Goal: Complete application form

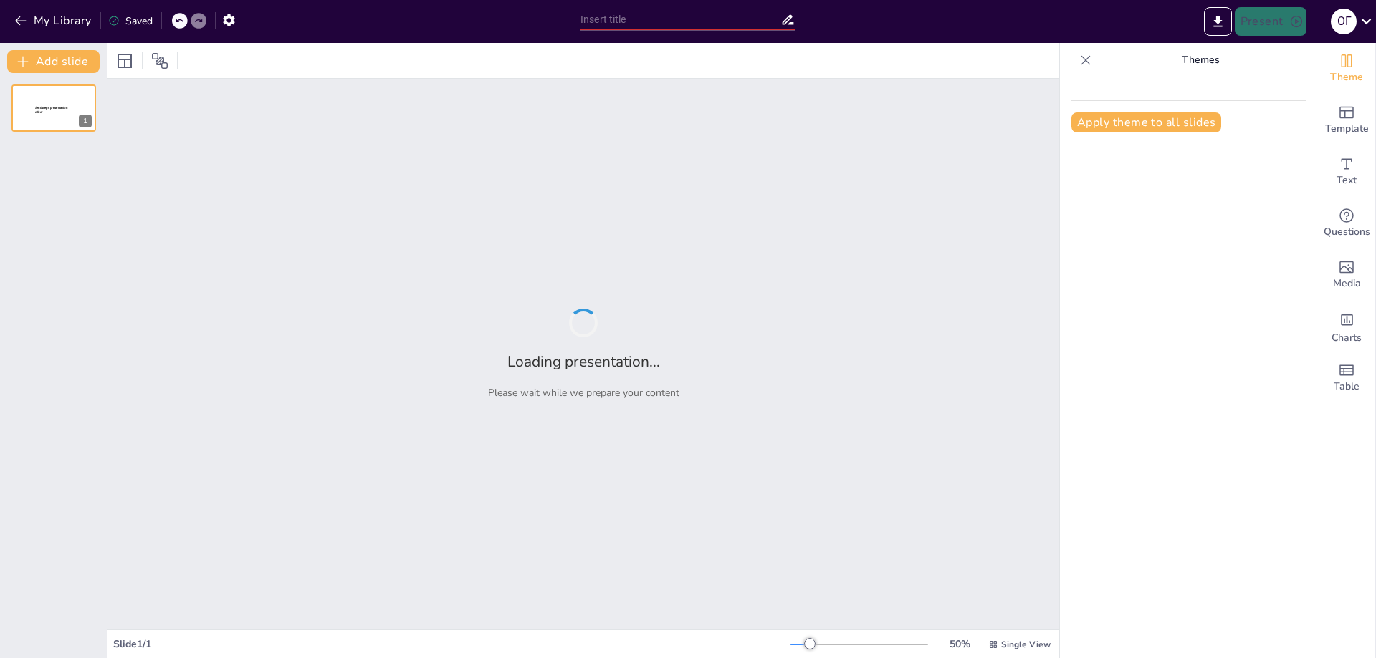
type input "Моя STEM ідентичність. Я в STEM"
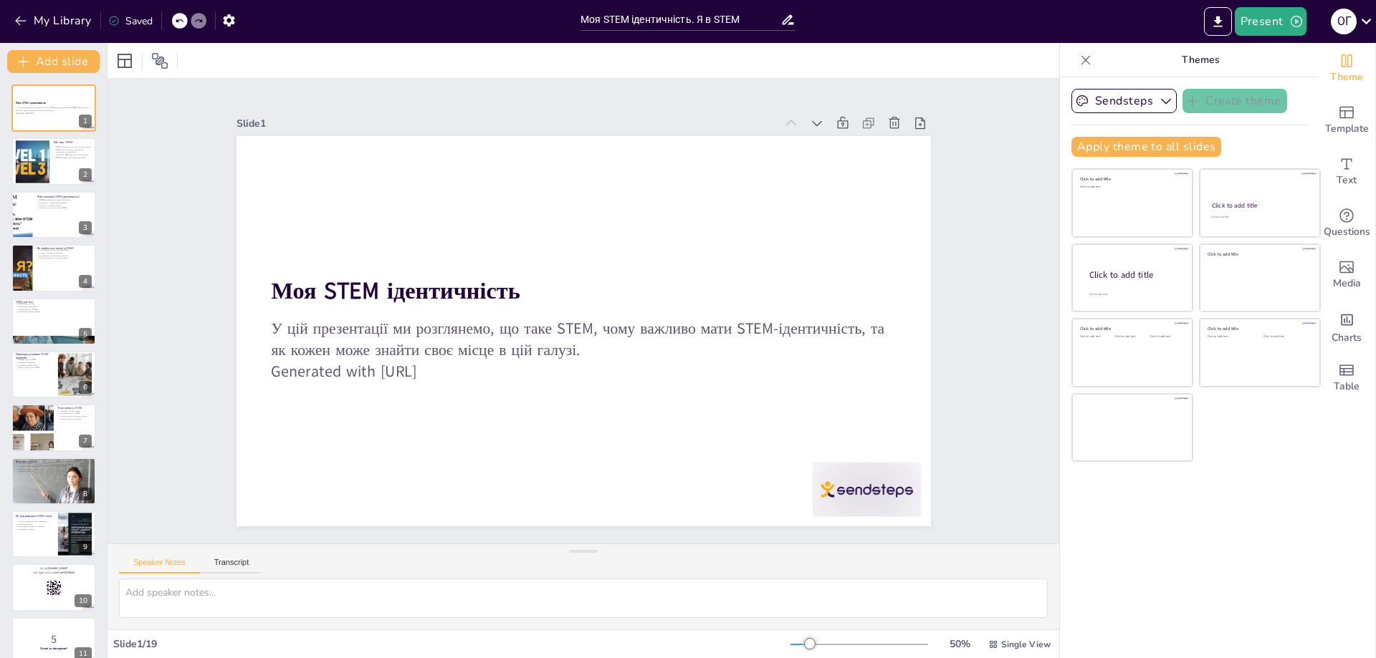
checkbox input "true"
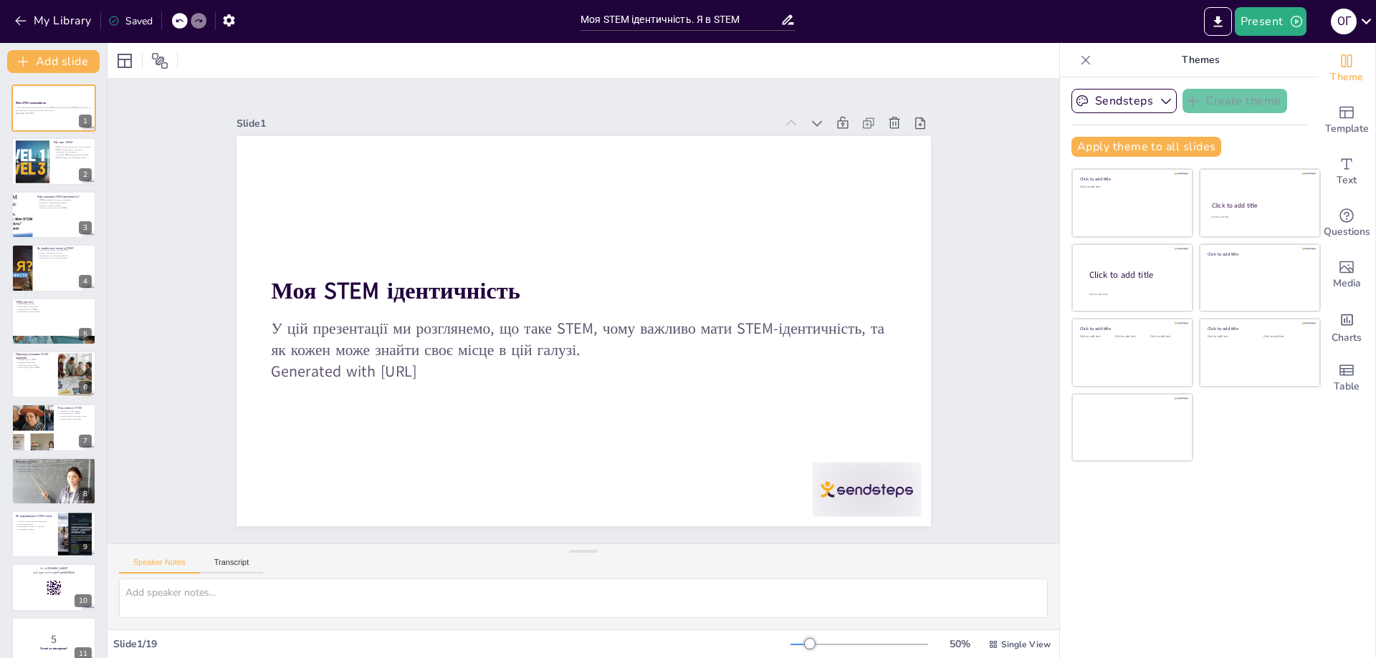
checkbox input "true"
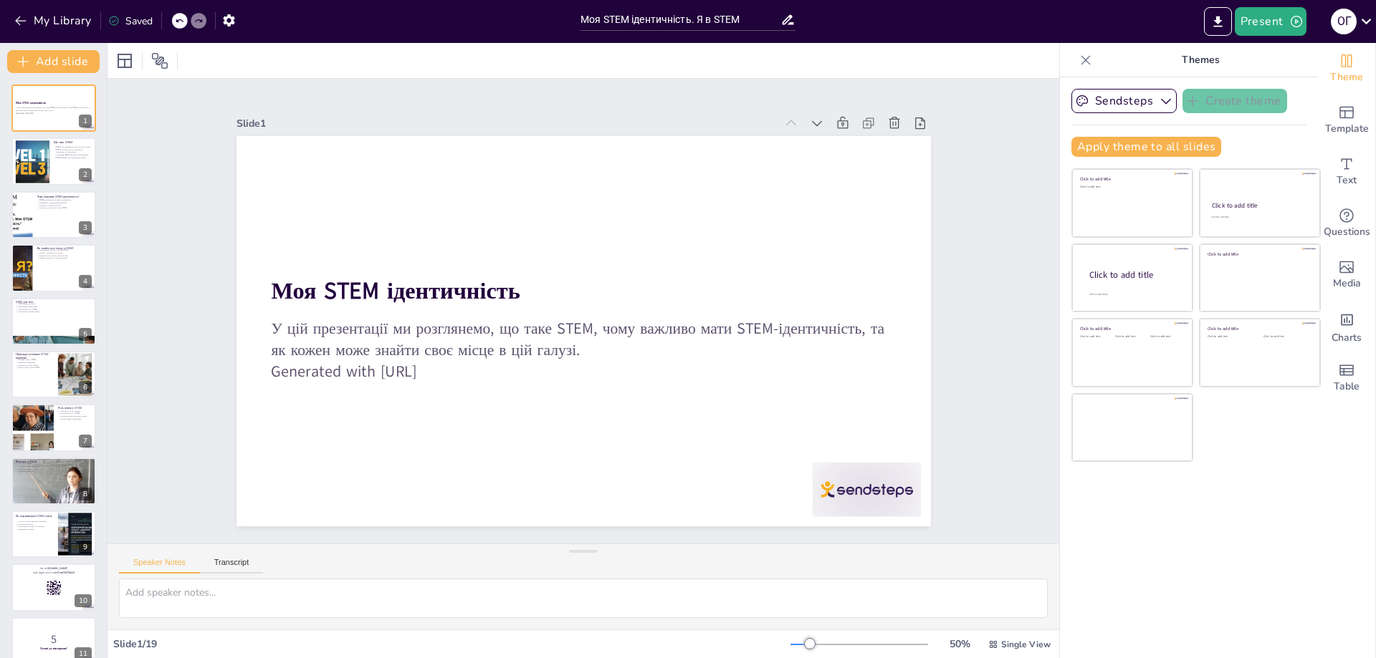
checkbox input "true"
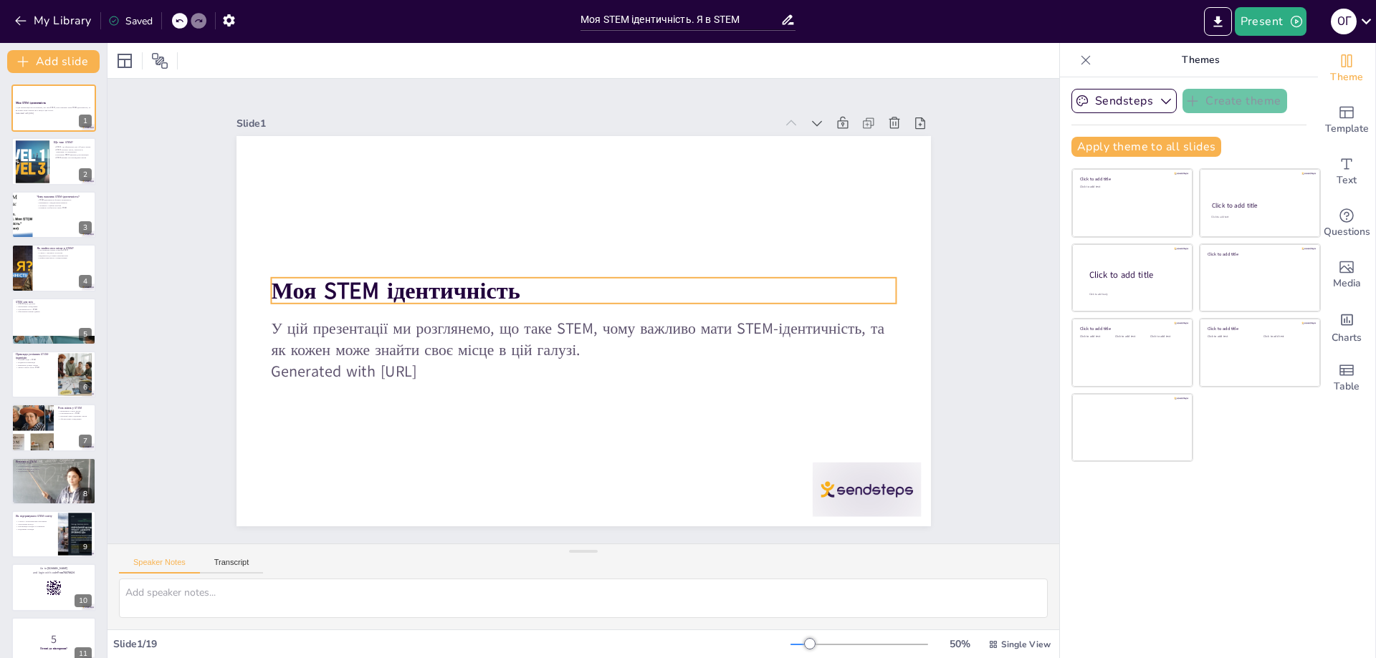
checkbox input "true"
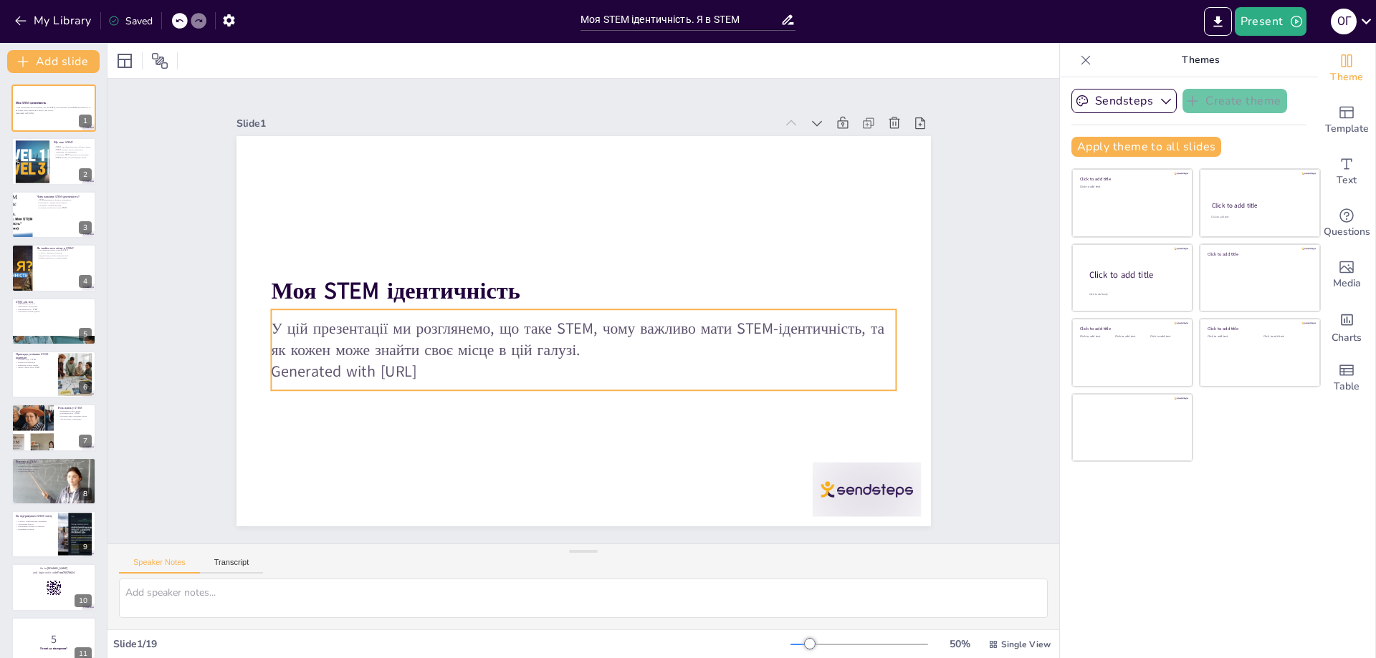
checkbox input "true"
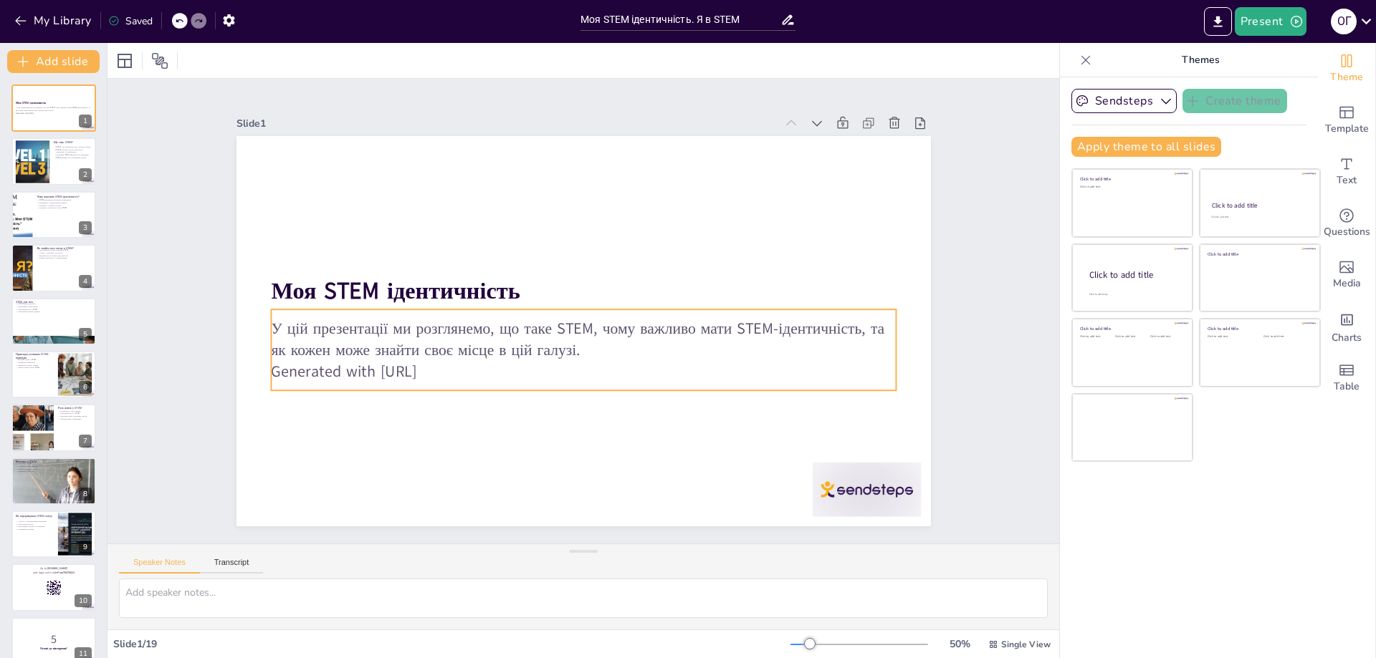
checkbox input "true"
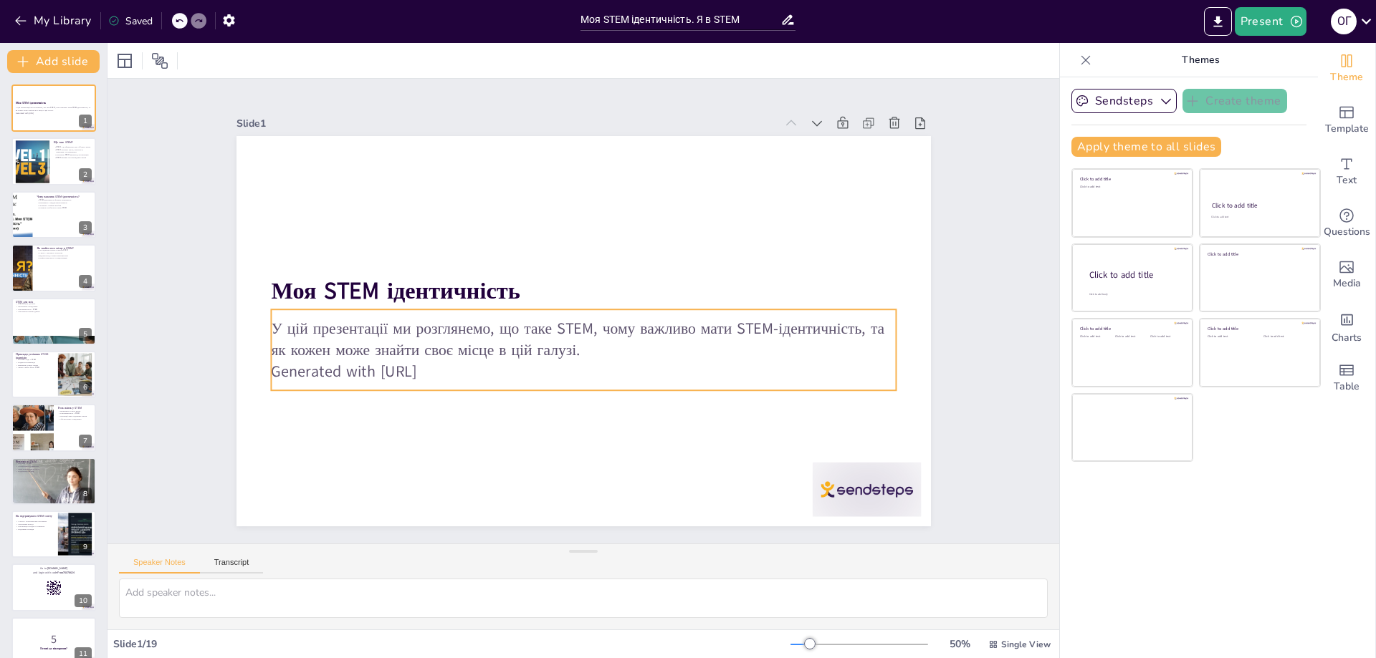
checkbox input "true"
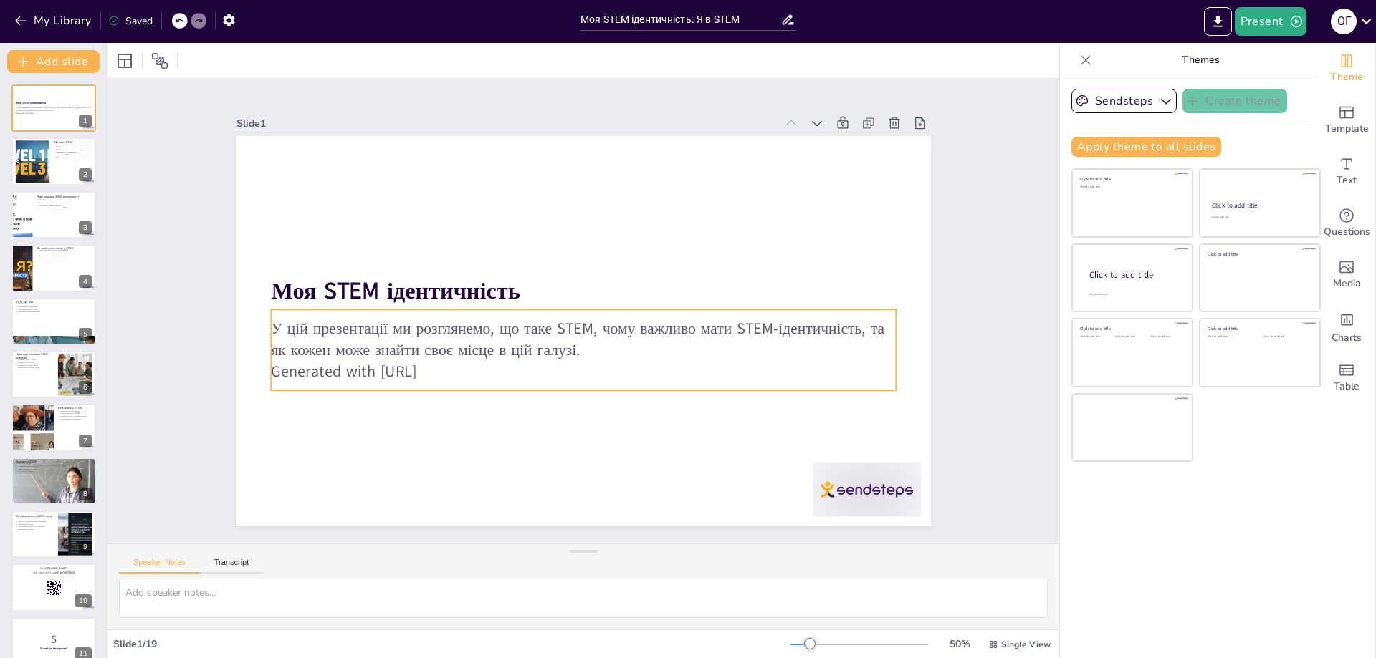
checkbox input "true"
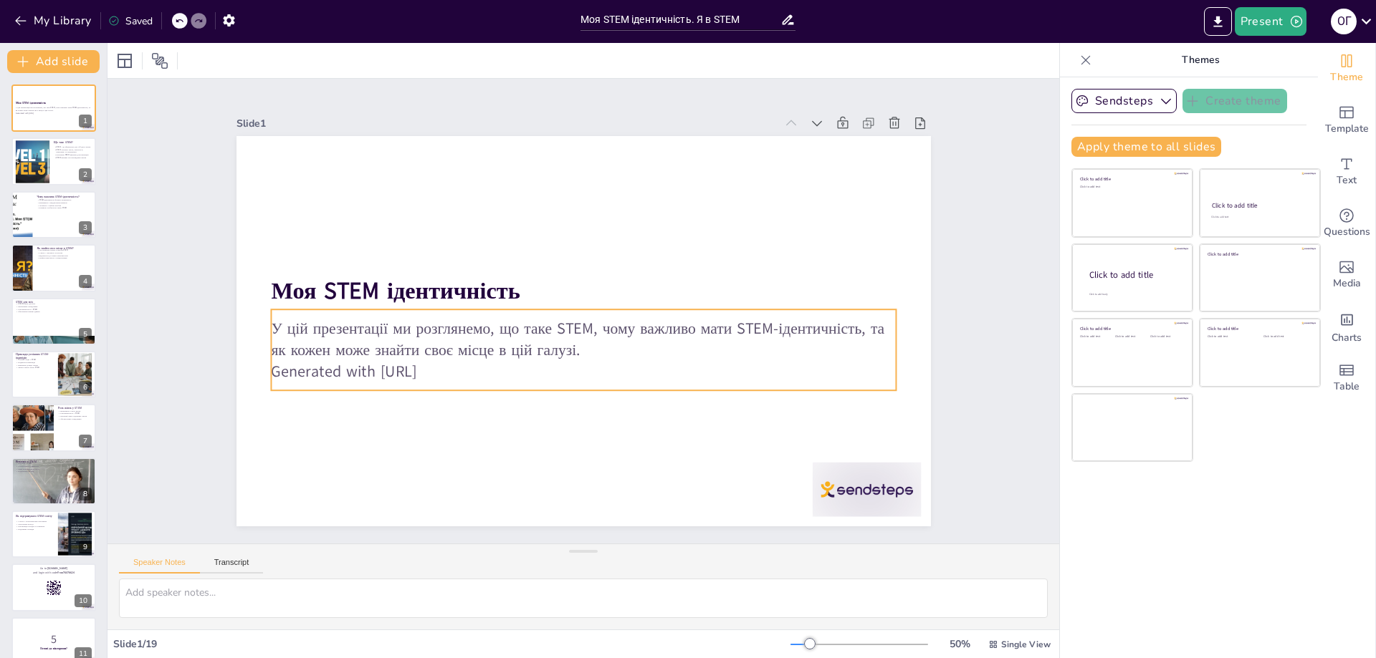
click at [429, 353] on p "У цій презентації ми розглянемо, що таке STEM, чому важливо мати STEM-ідентичні…" at bounding box center [580, 339] width 626 height 108
checkbox input "true"
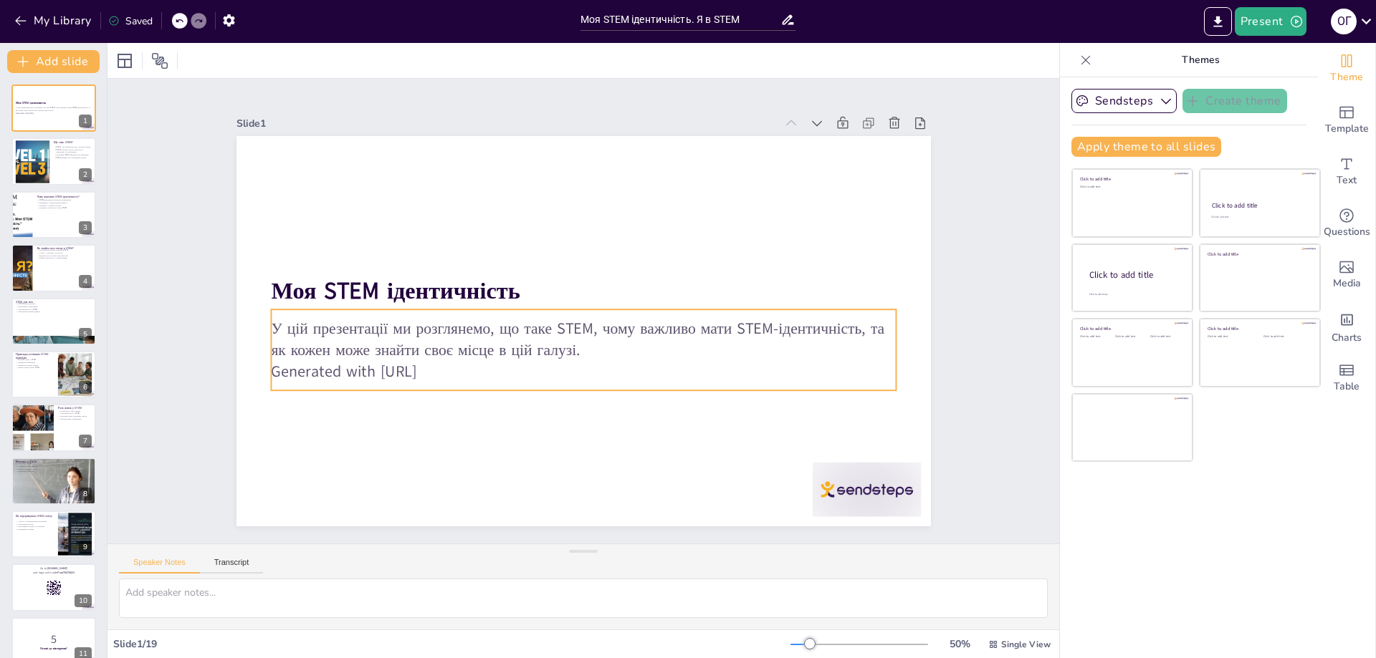
checkbox input "true"
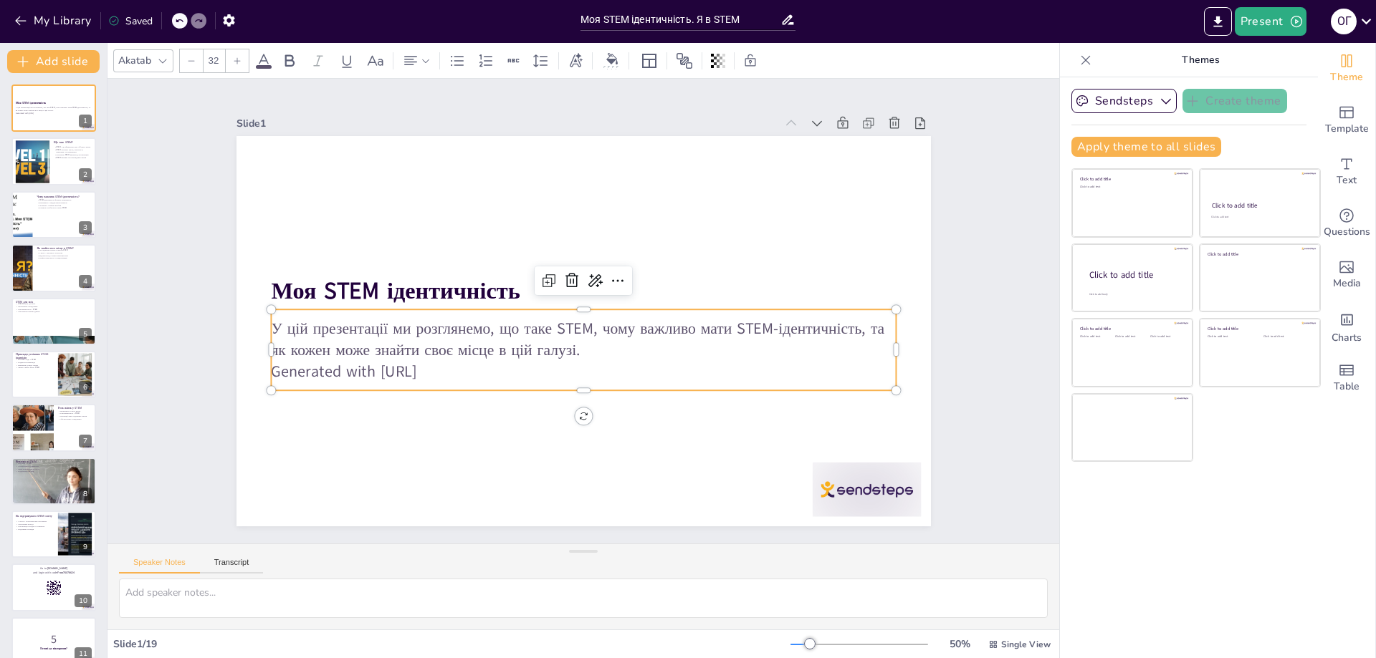
checkbox input "true"
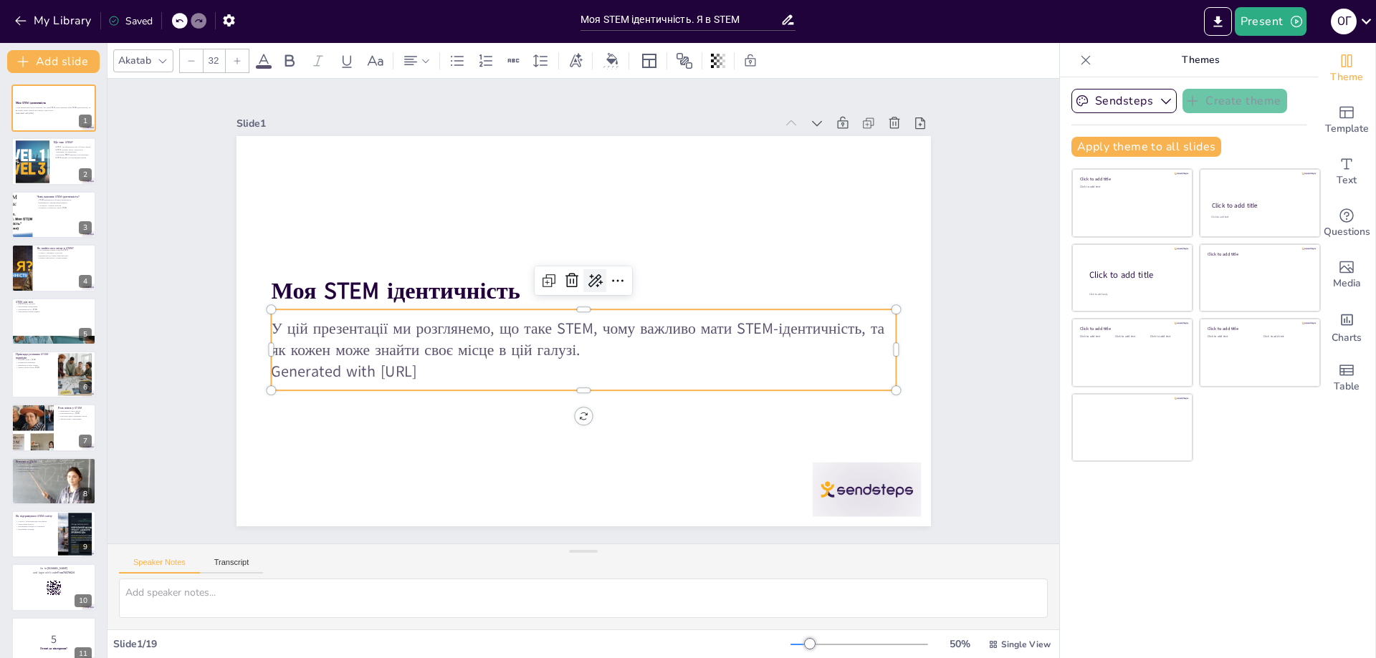
checkbox input "true"
click at [589, 276] on icon at bounding box center [598, 282] width 19 height 19
checkbox input "true"
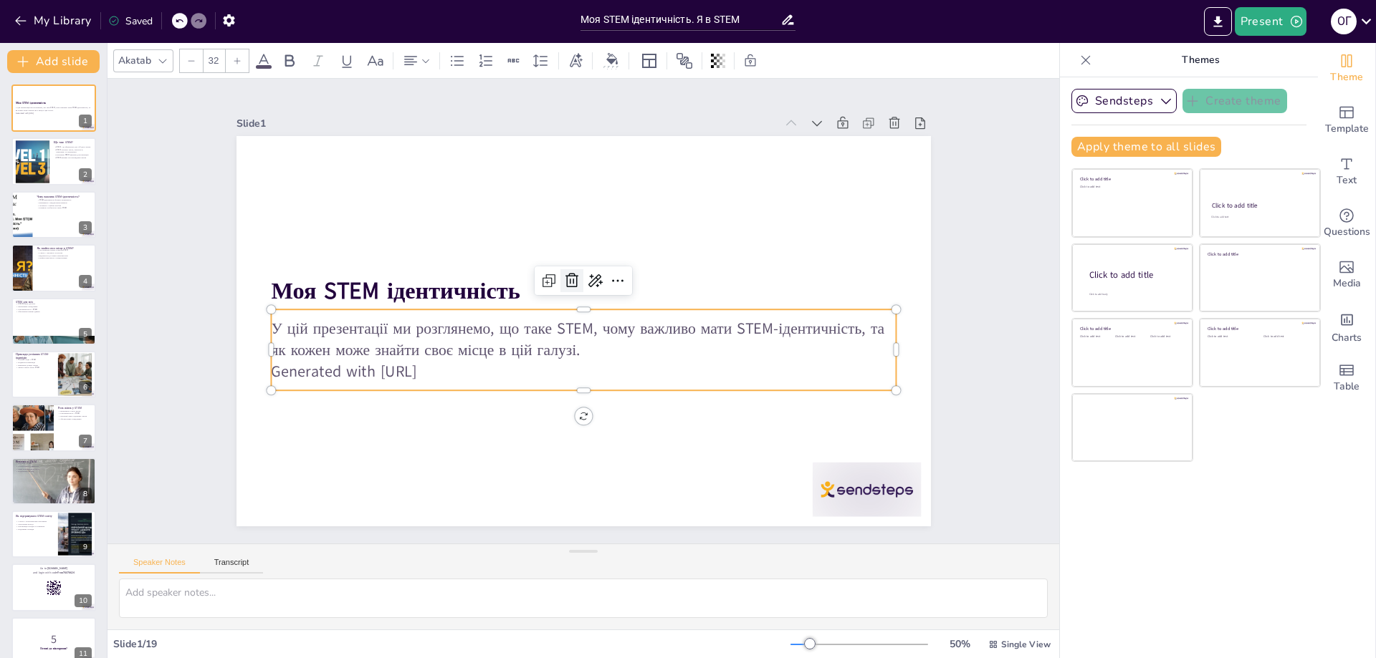
checkbox input "true"
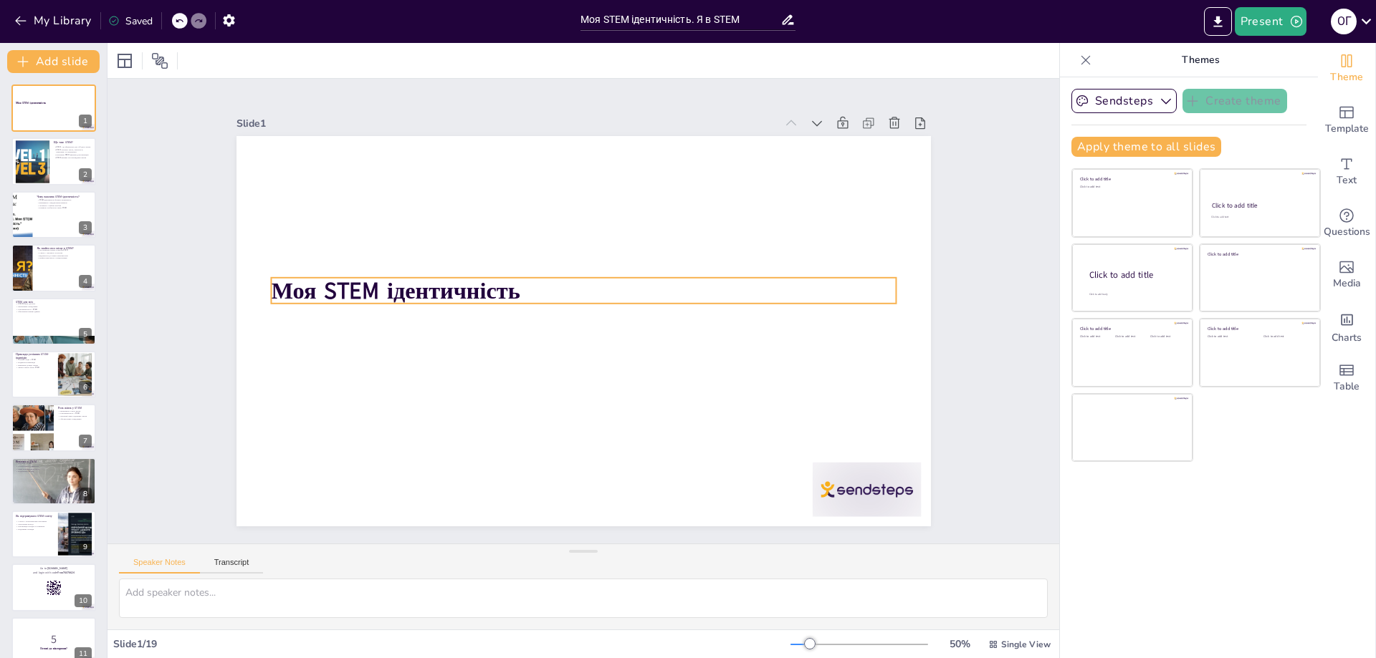
checkbox input "true"
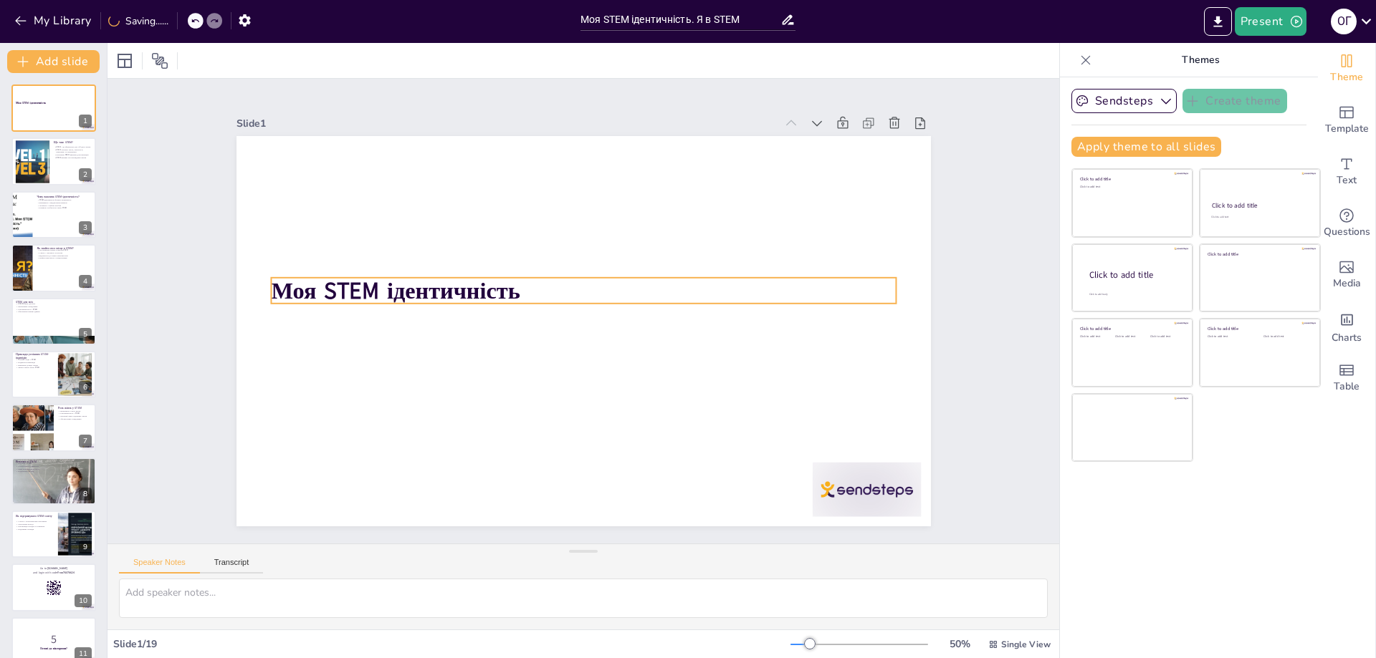
checkbox input "true"
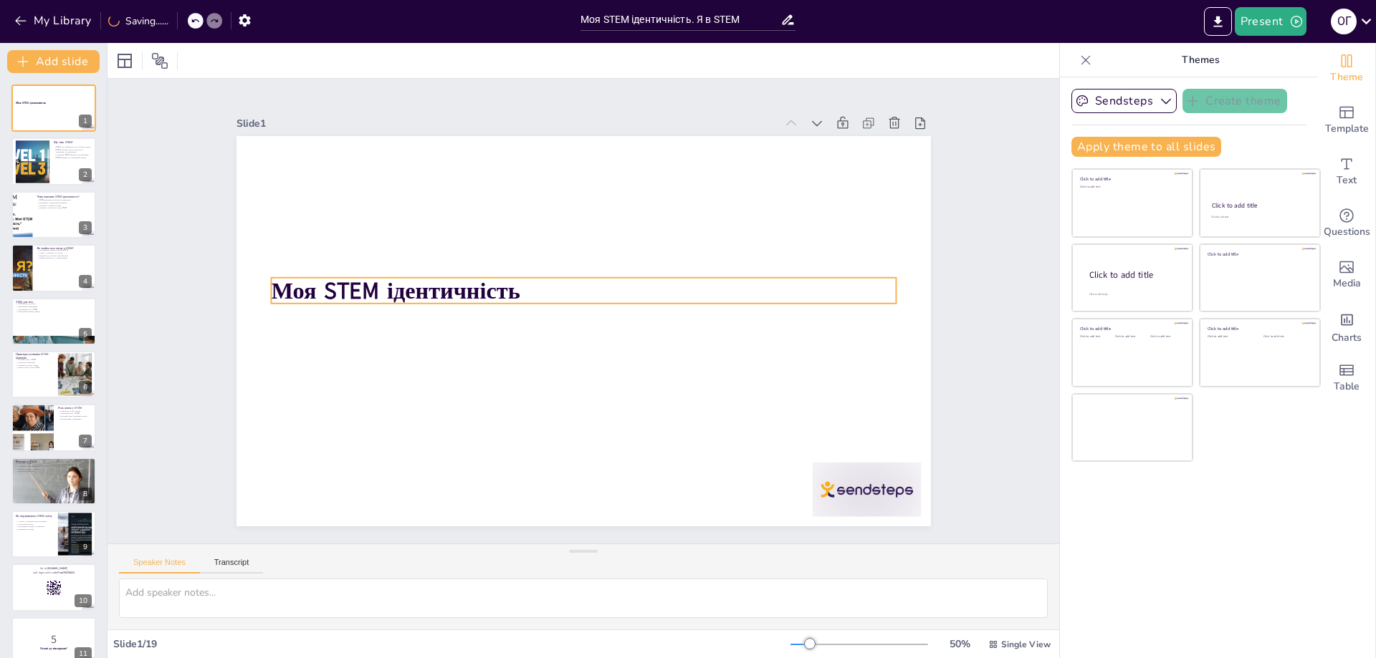
click at [426, 287] on strong "Моя STEM ідентичність" at bounding box center [404, 252] width 250 height 82
checkbox input "true"
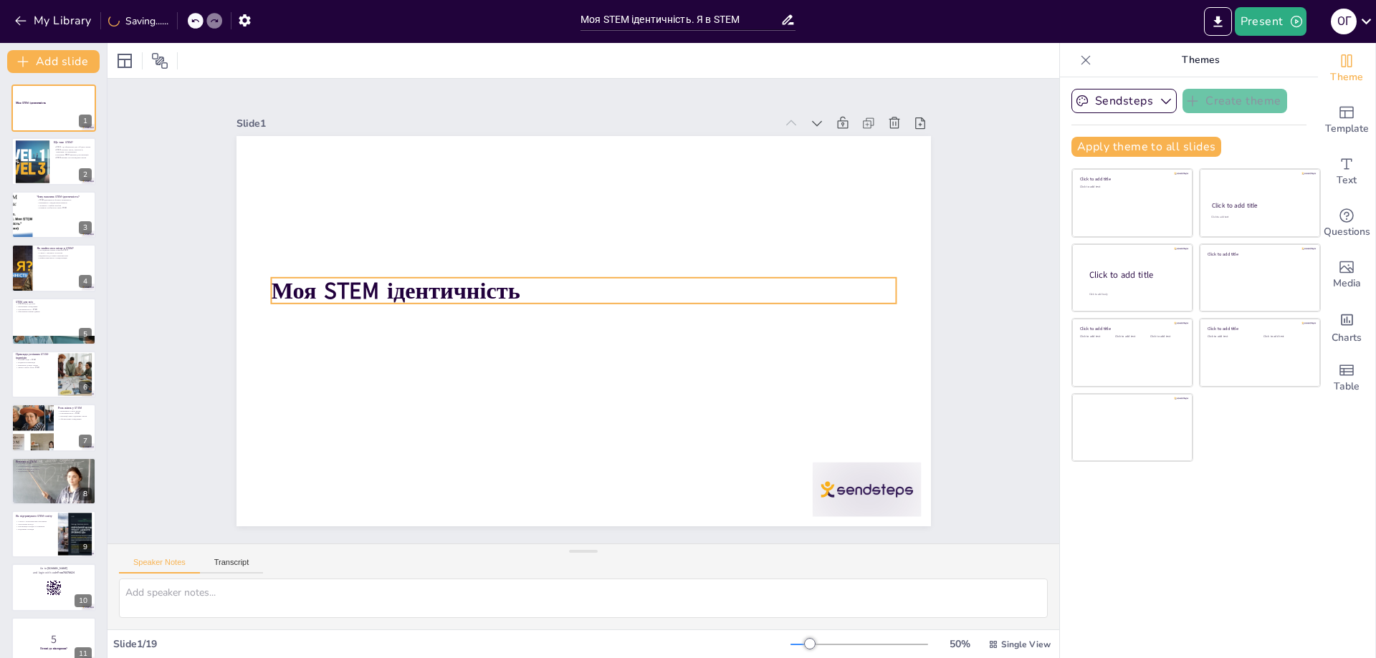
checkbox input "true"
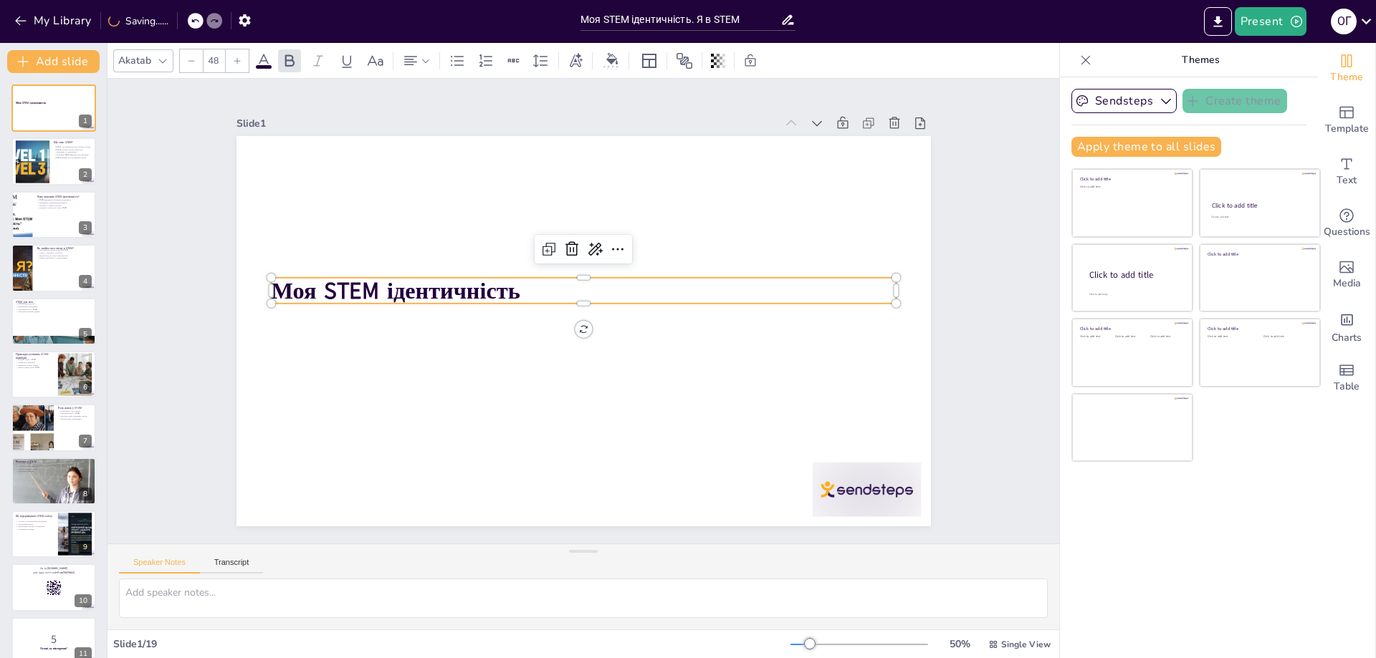
checkbox input "true"
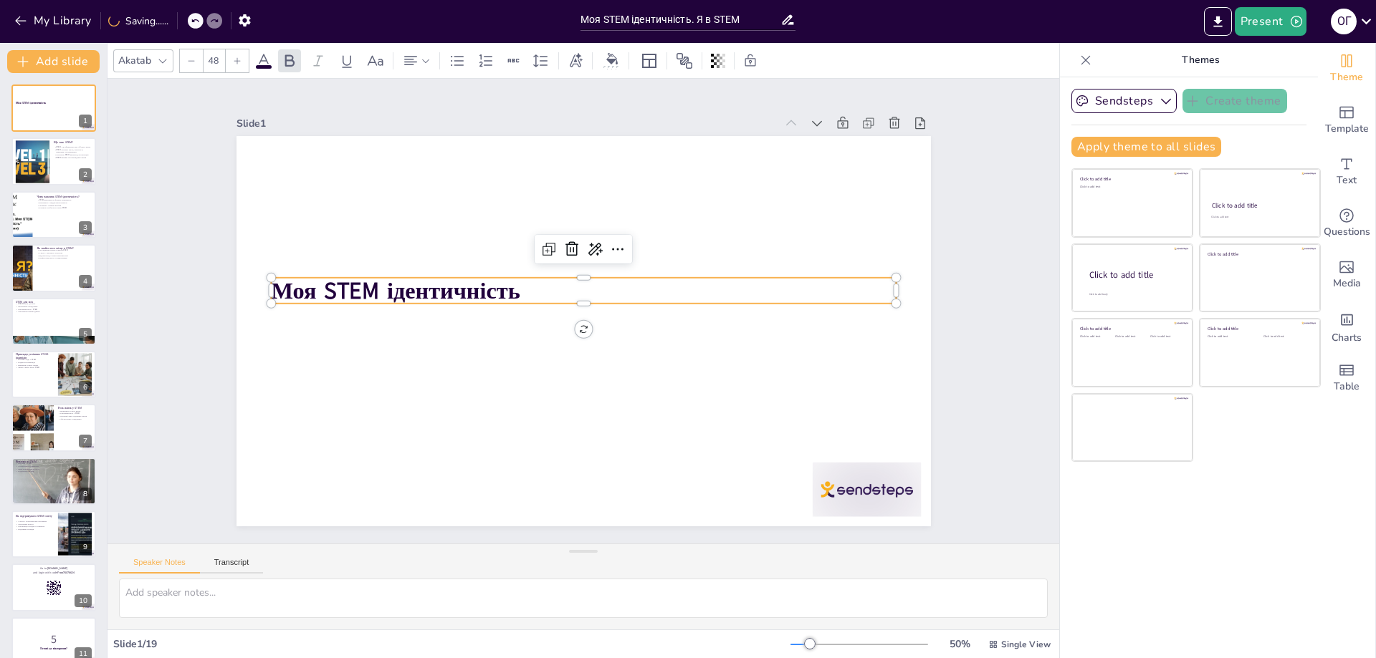
checkbox input "true"
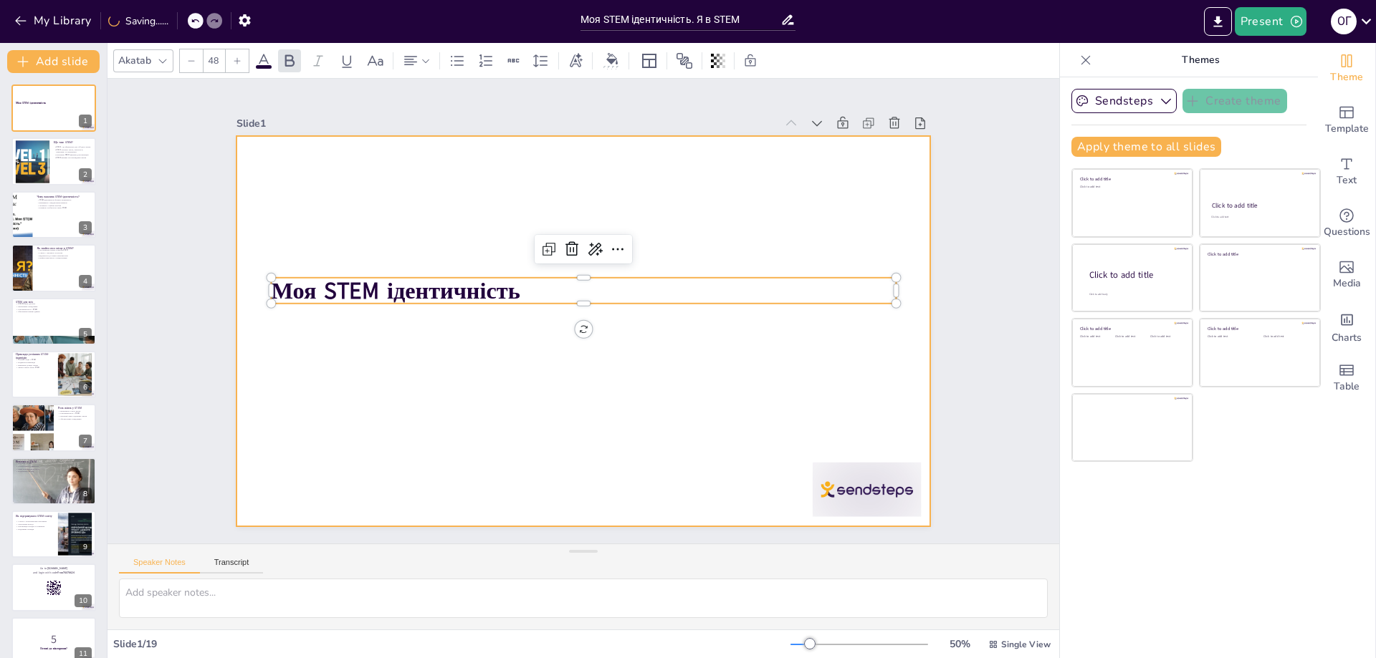
checkbox input "true"
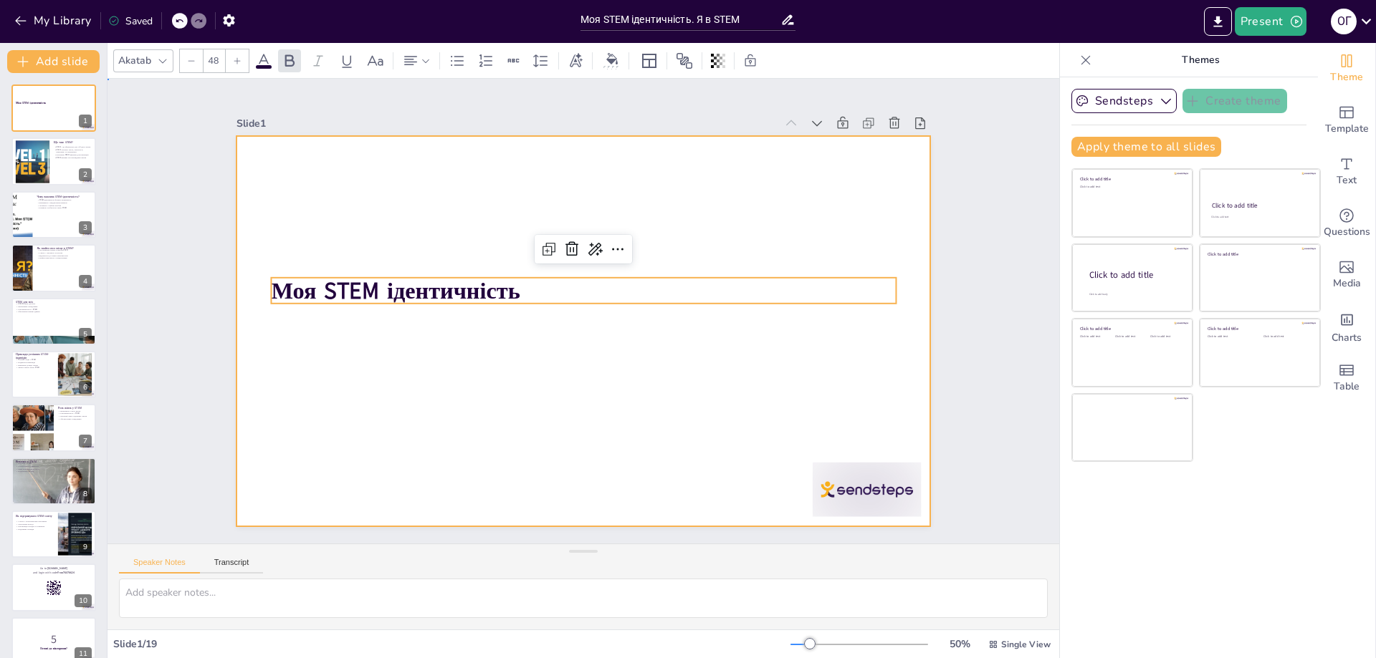
click at [471, 407] on div at bounding box center [581, 331] width 731 height 461
checkbox input "true"
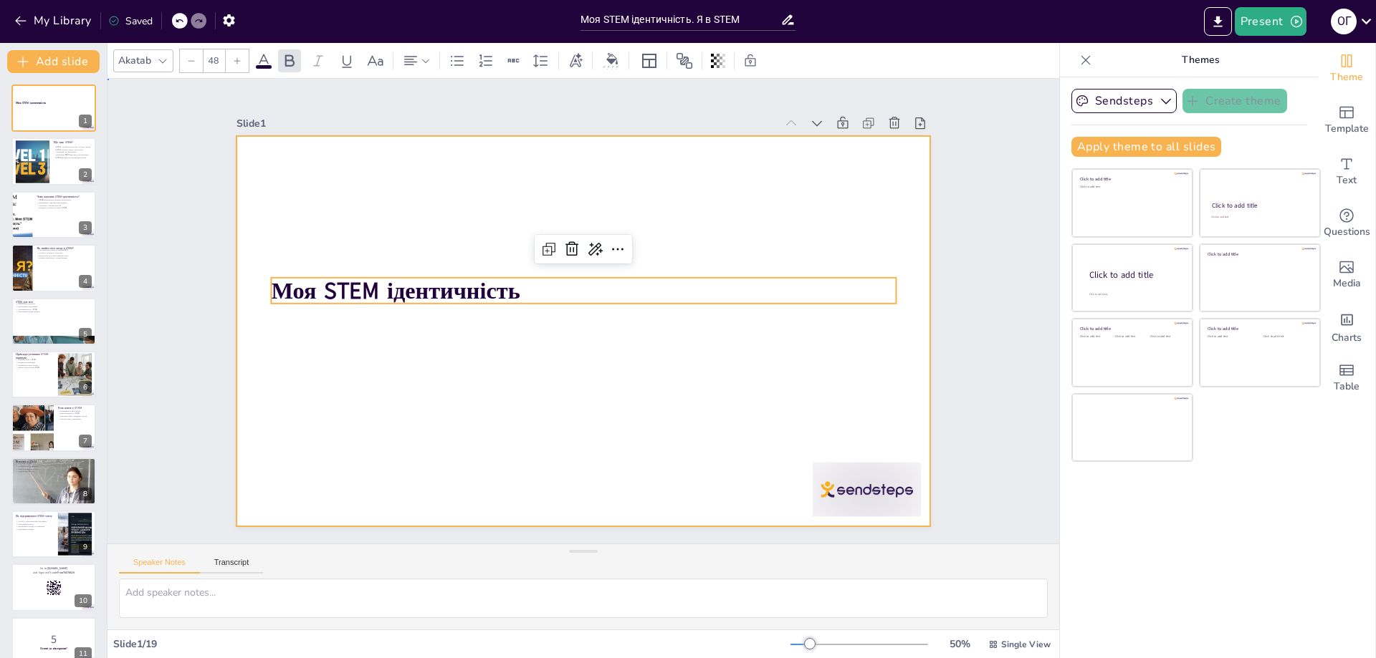
checkbox input "true"
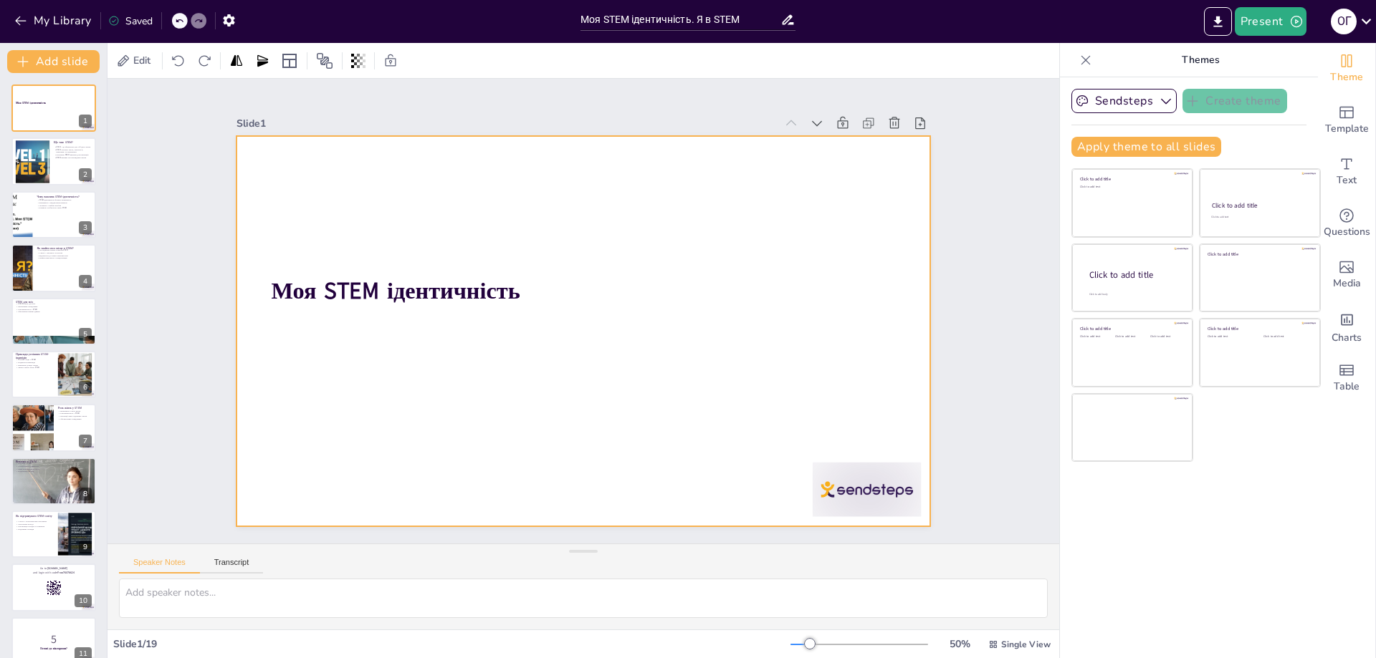
checkbox input "true"
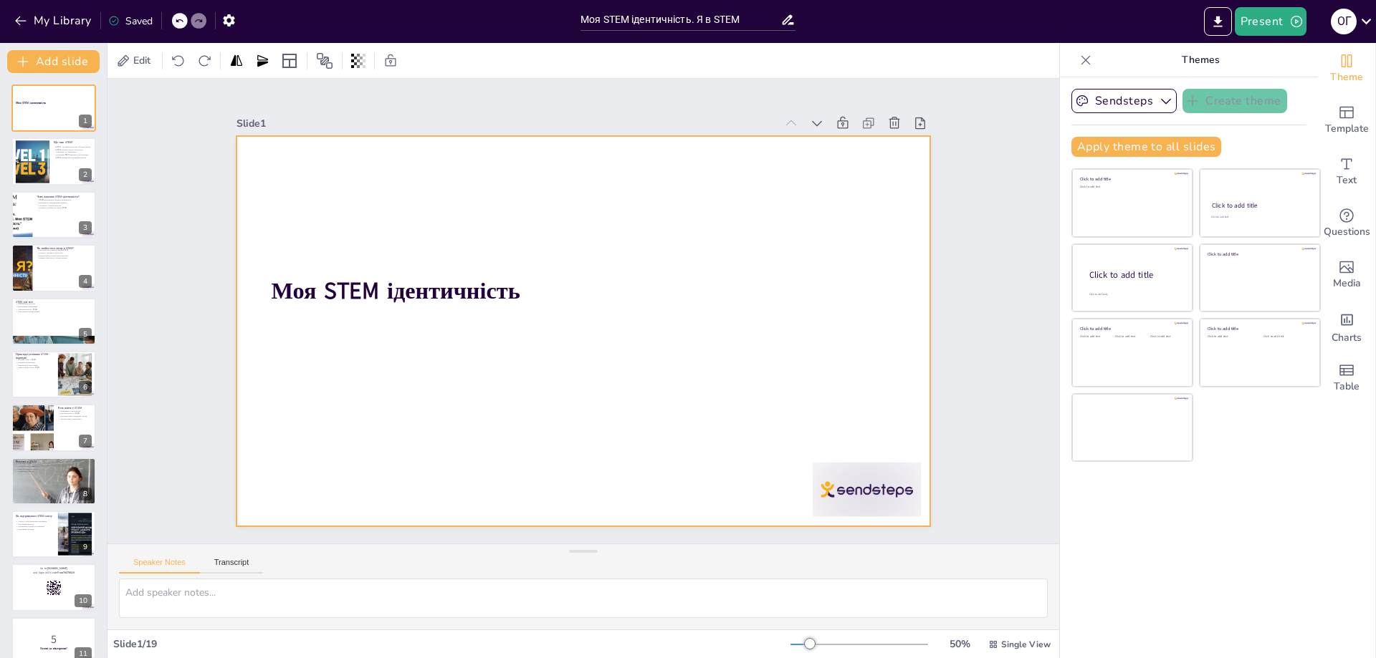
checkbox input "true"
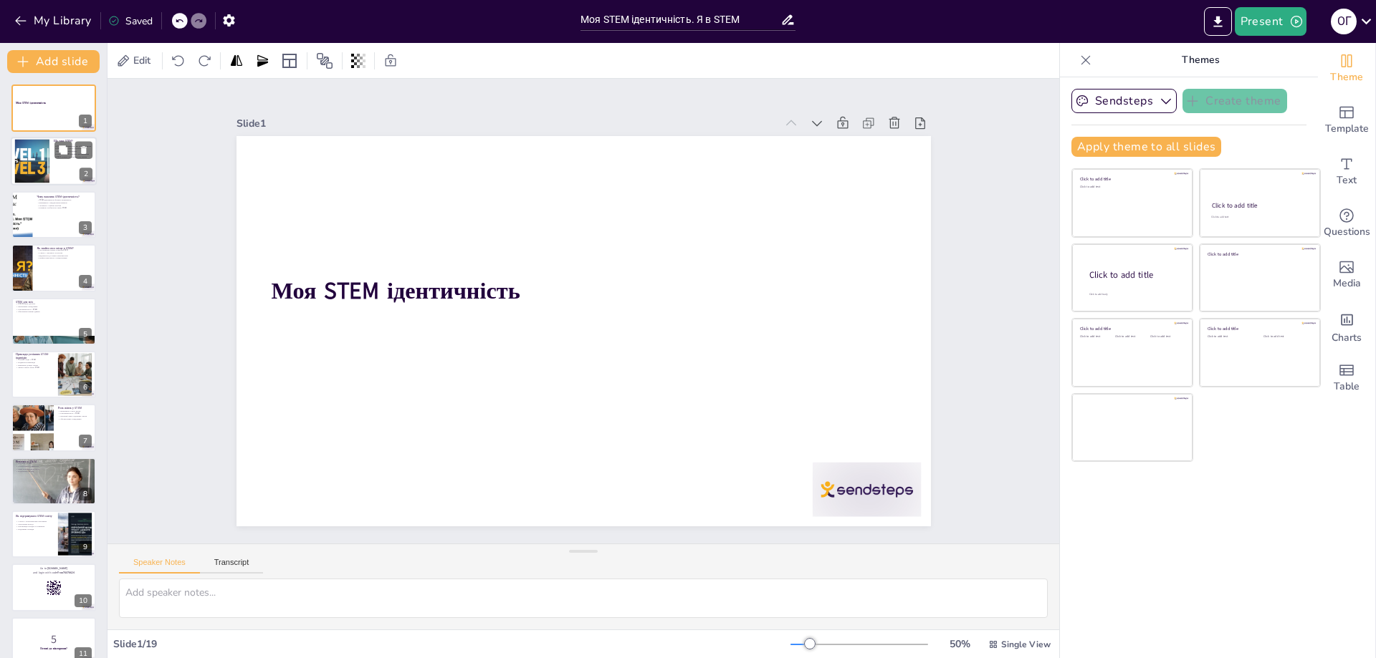
checkbox input "true"
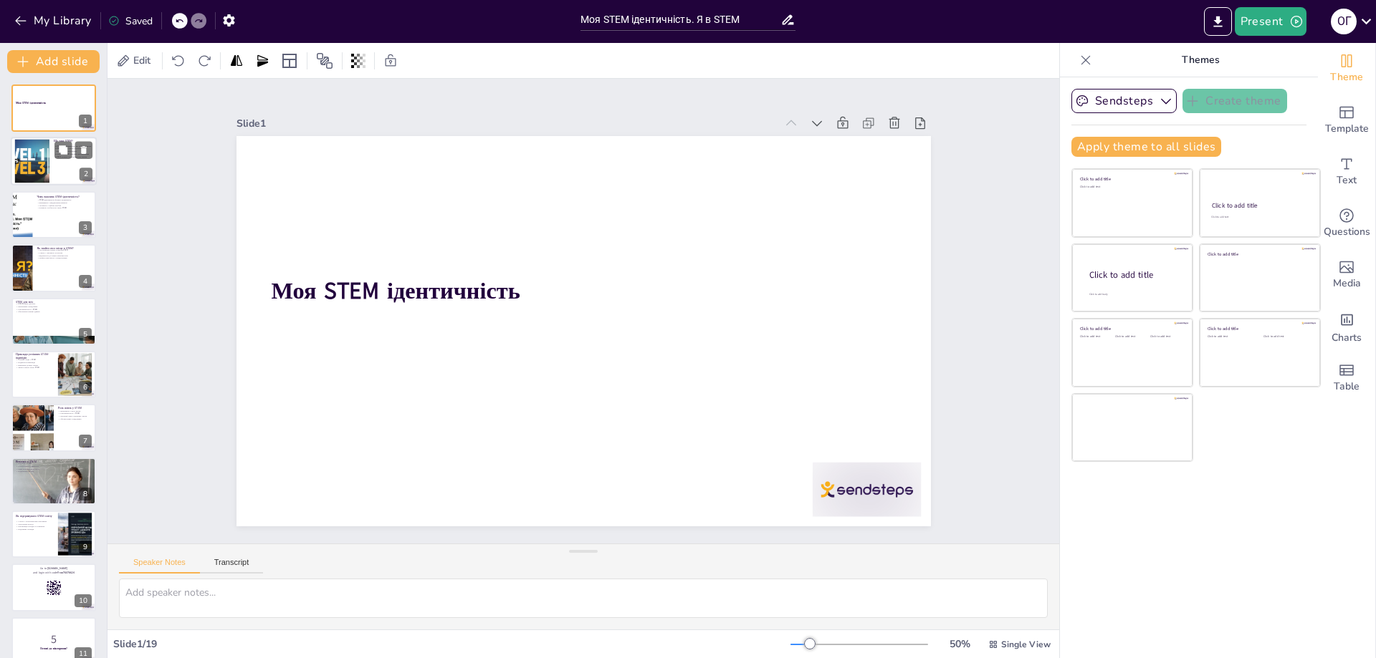
checkbox input "true"
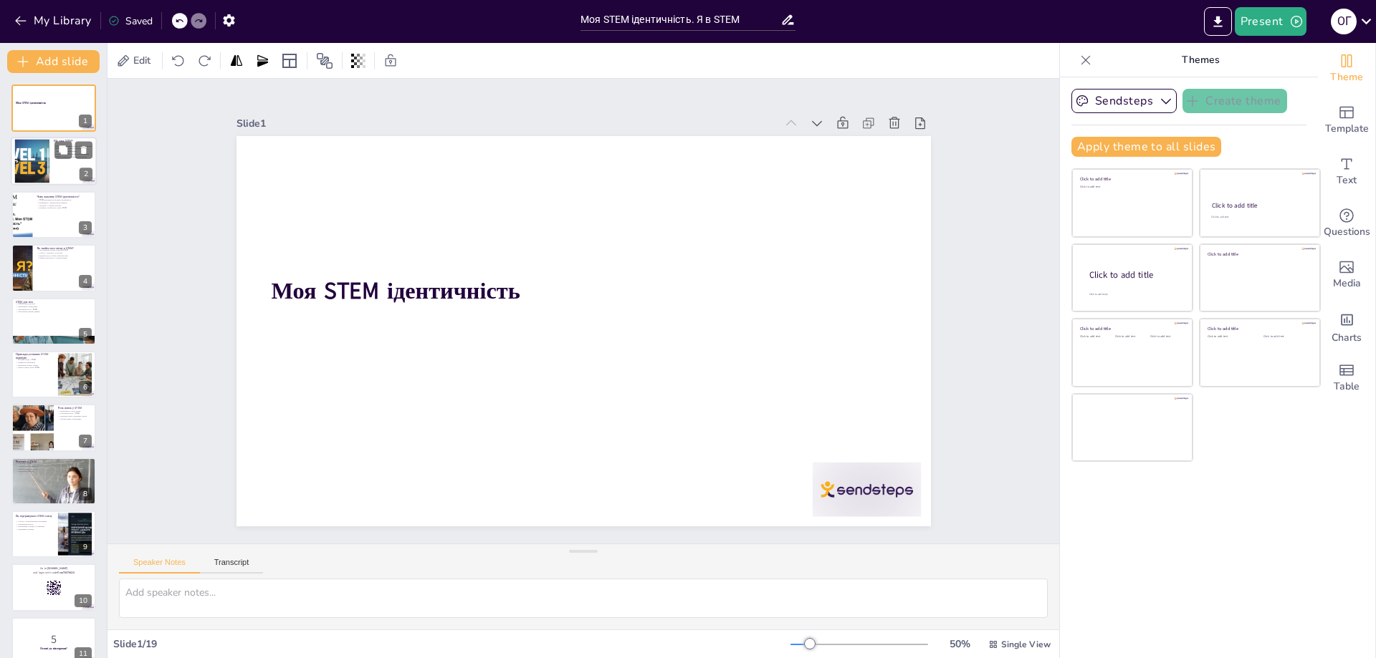
click at [61, 168] on div at bounding box center [54, 162] width 86 height 49
type textarea "STEM - це основа для багатьох сучасних технологій і рішень. Це не просто набір …"
checkbox input "true"
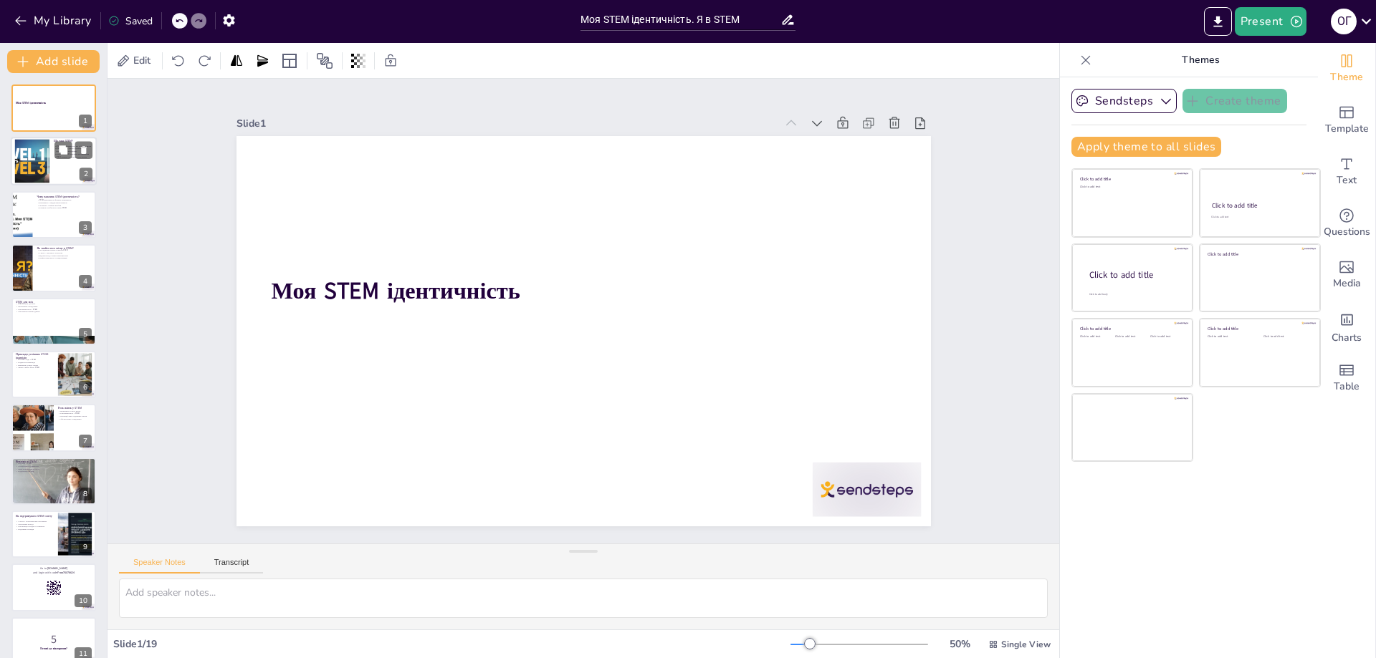
checkbox input "true"
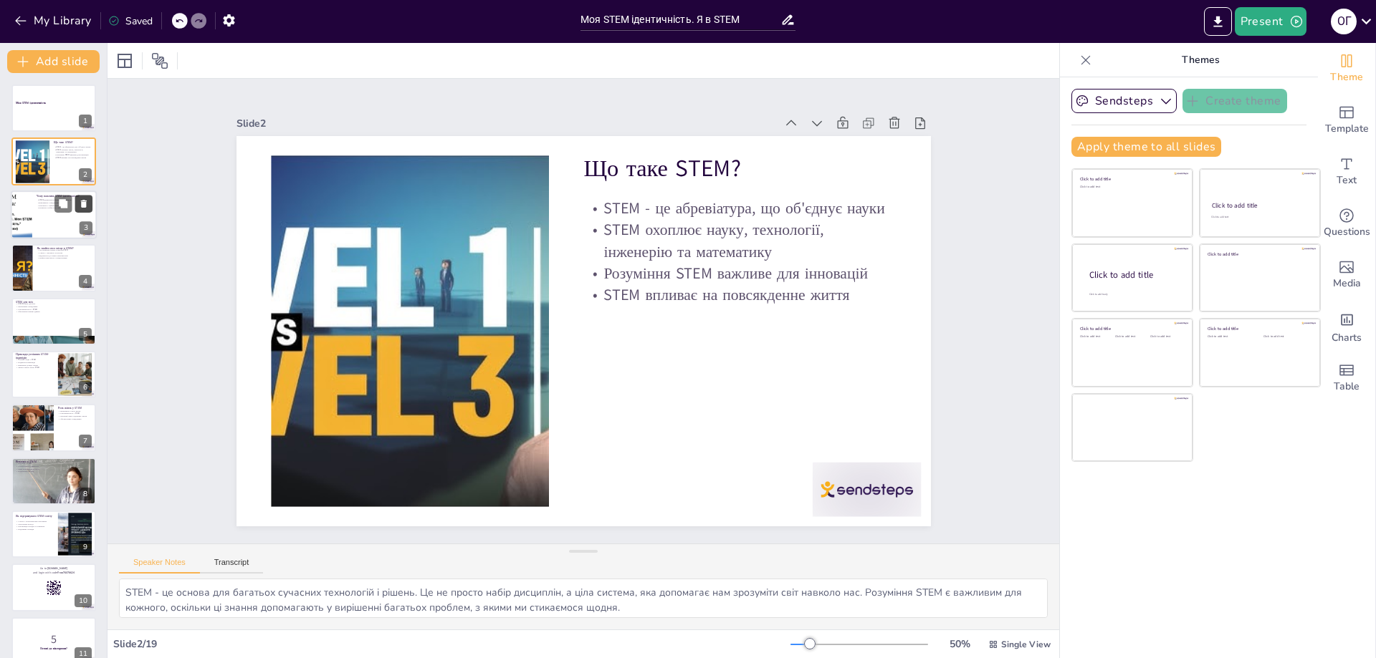
checkbox input "true"
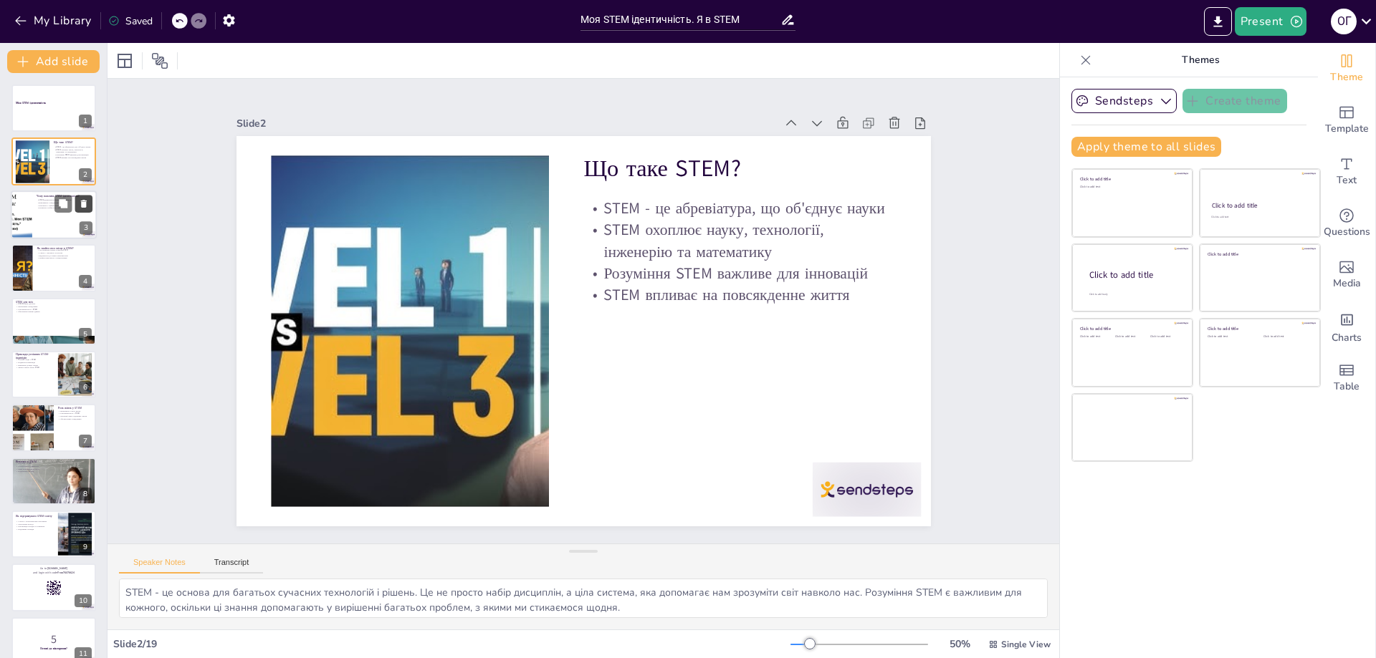
checkbox input "true"
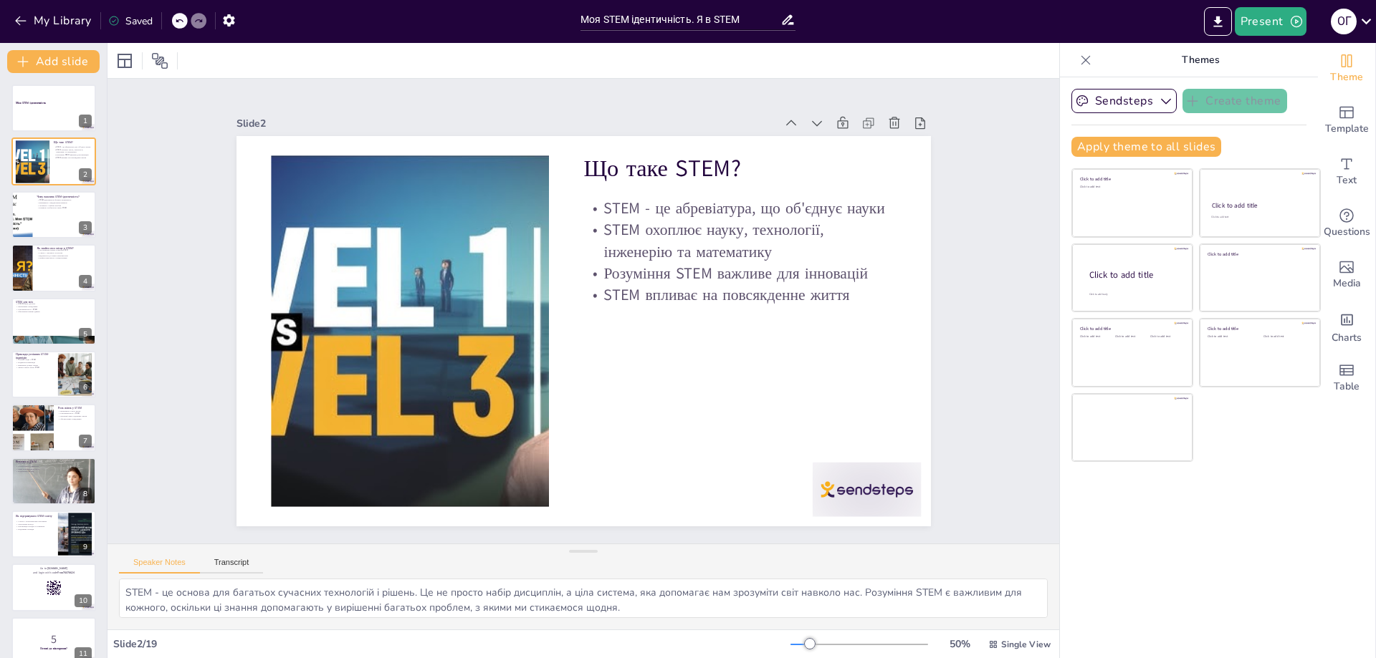
checkbox input "true"
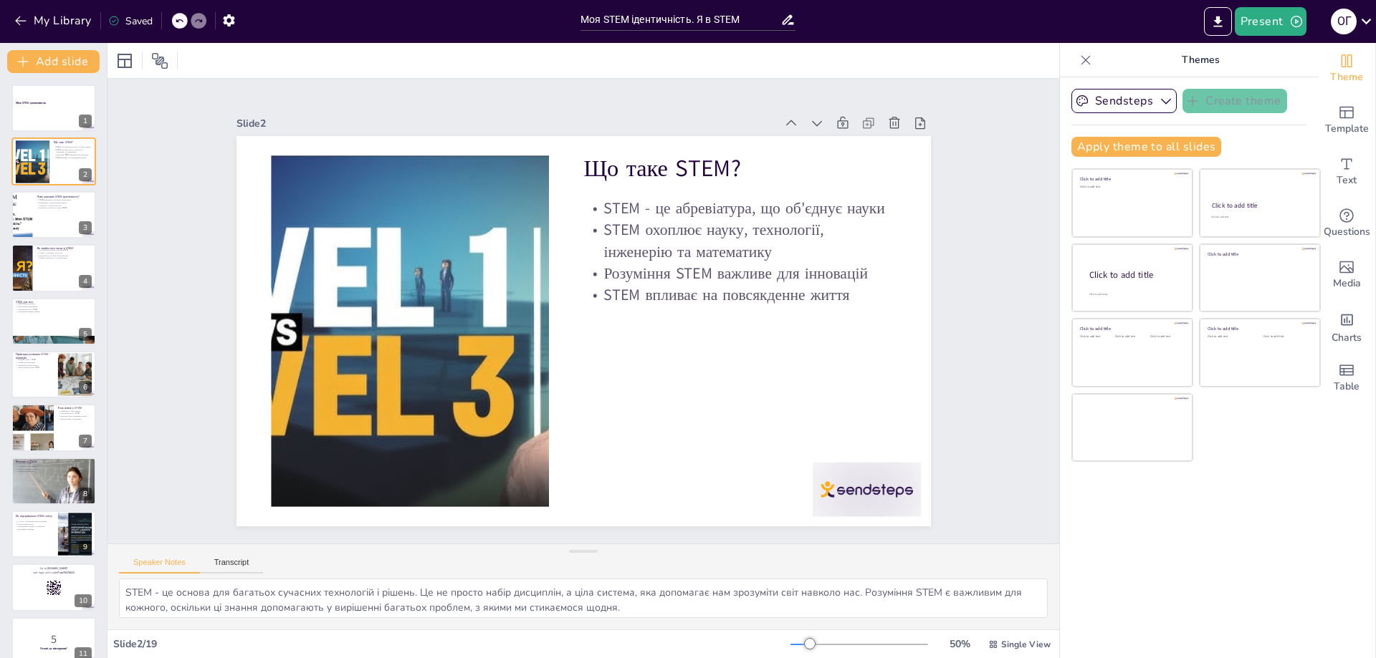
checkbox input "true"
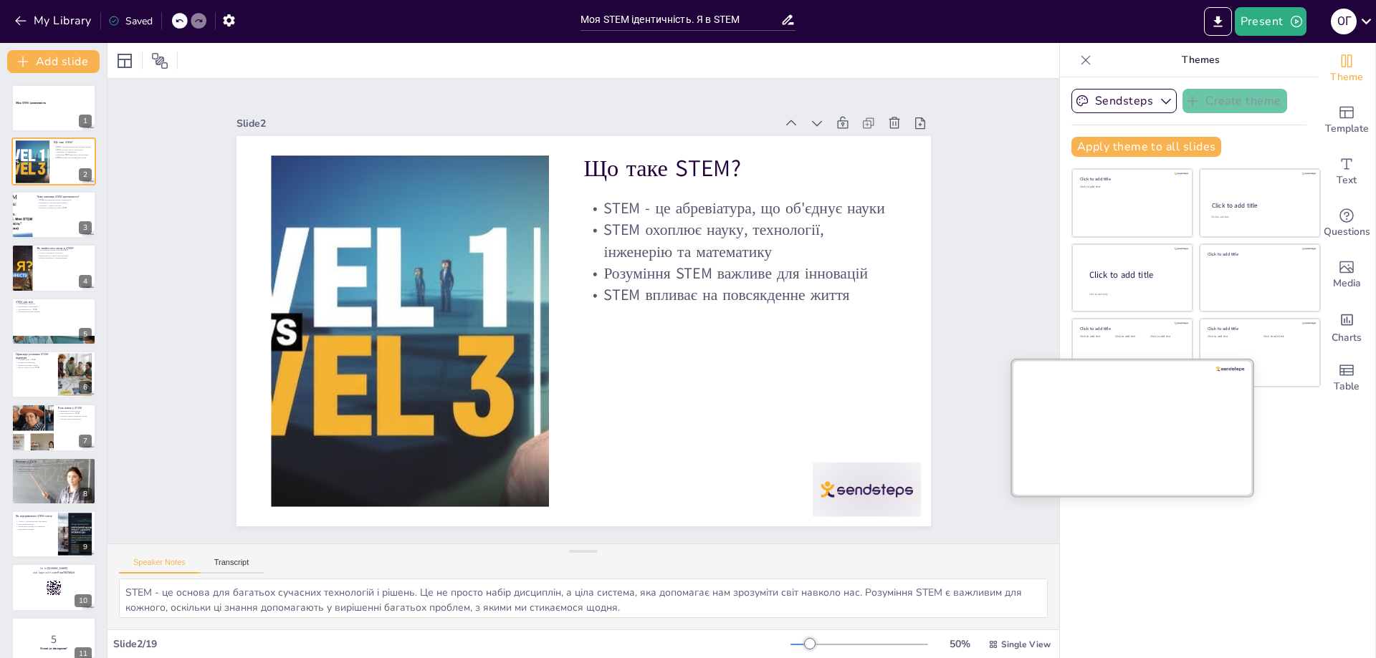
checkbox input "true"
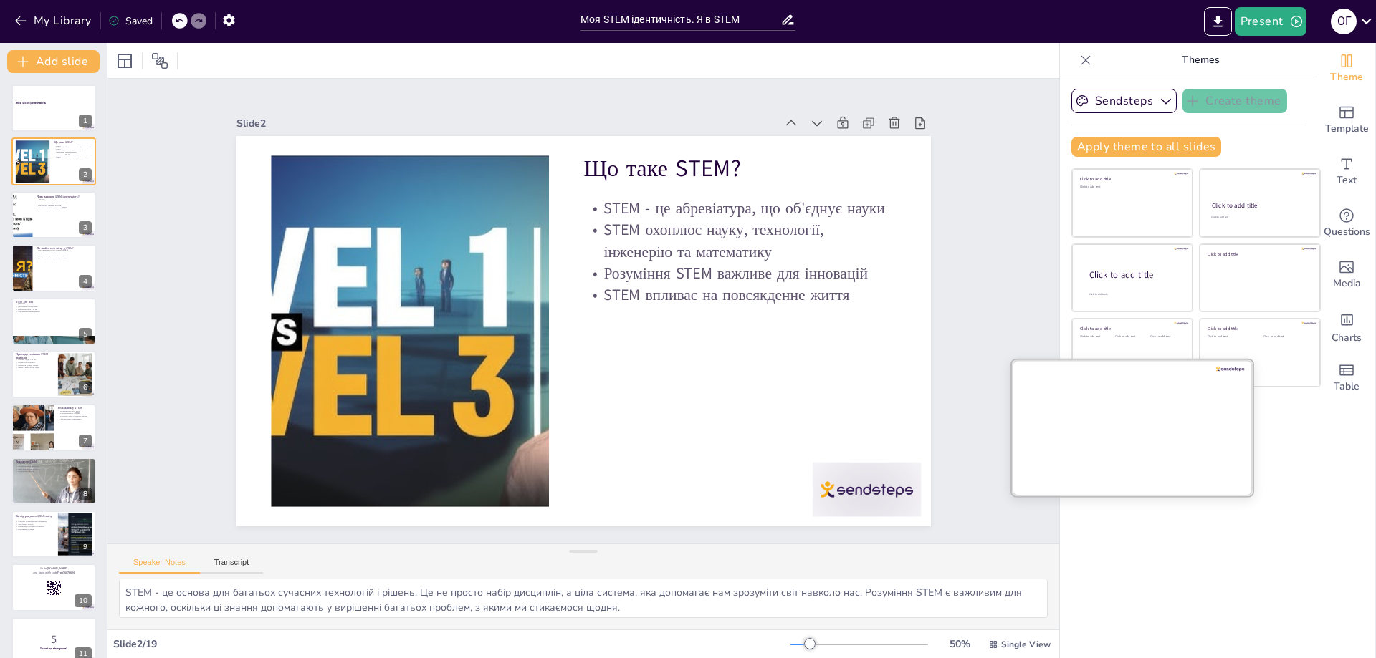
checkbox input "true"
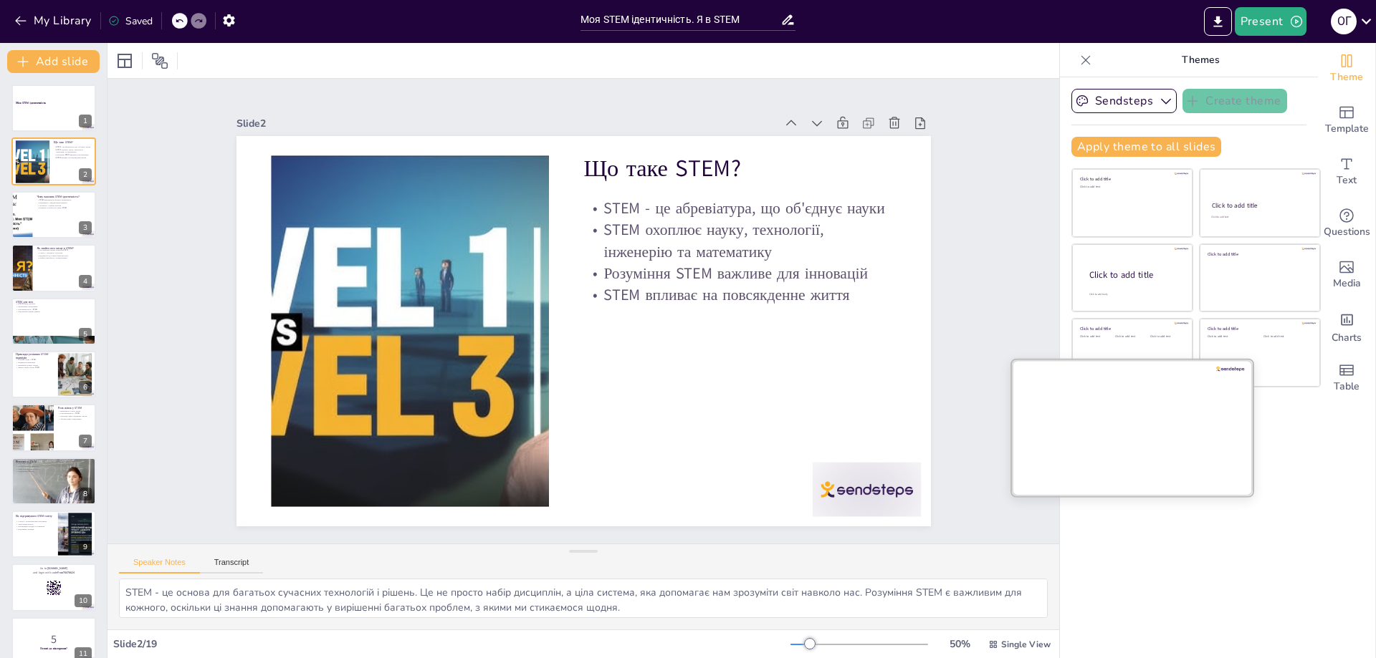
checkbox input "true"
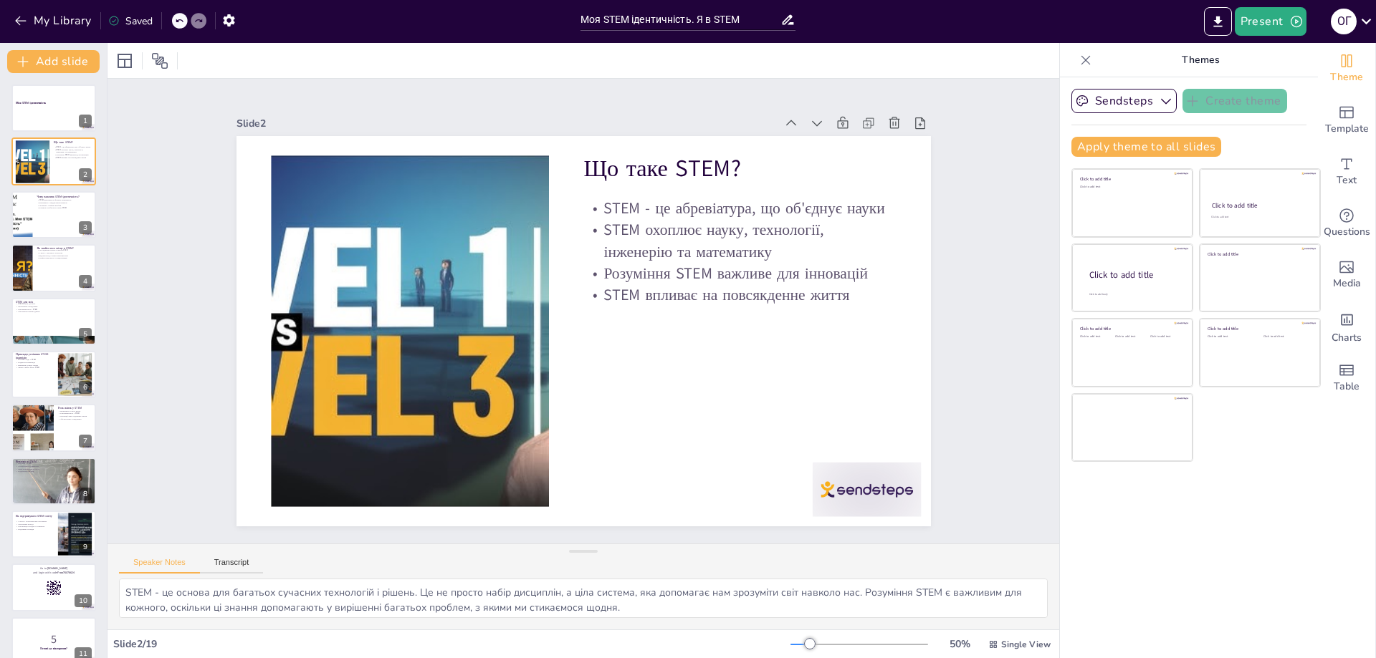
checkbox input "true"
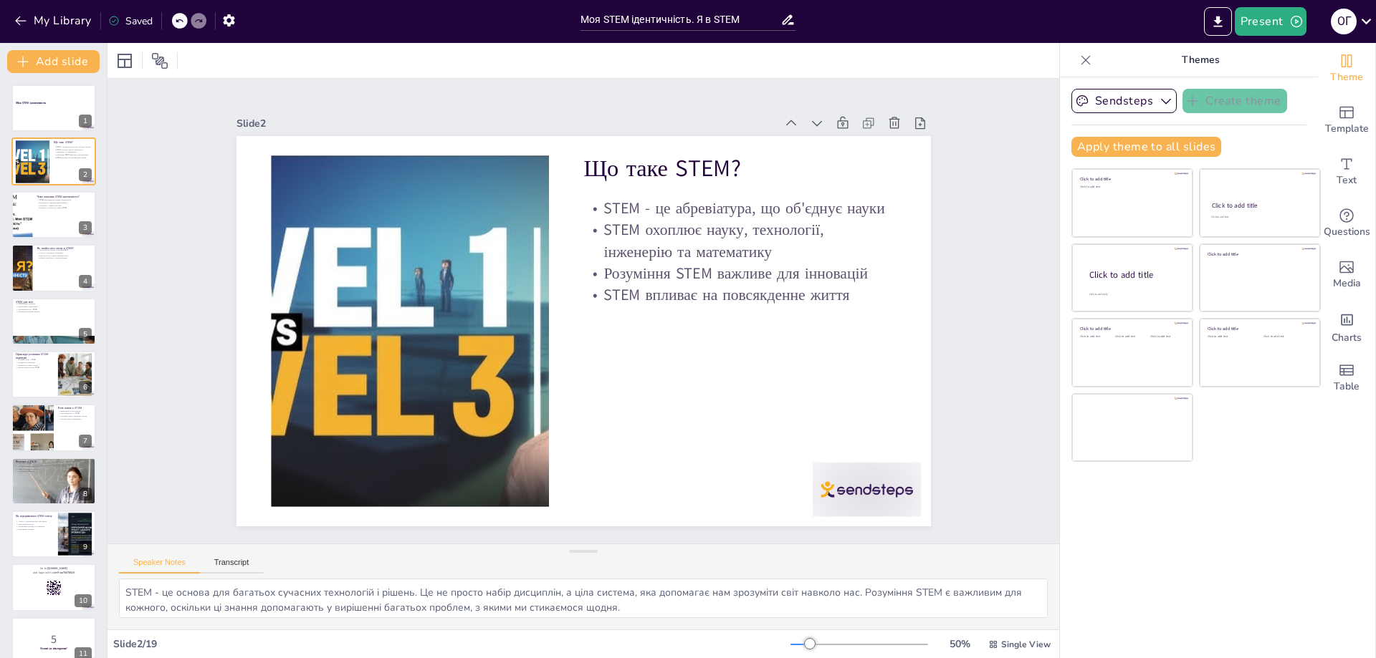
checkbox input "true"
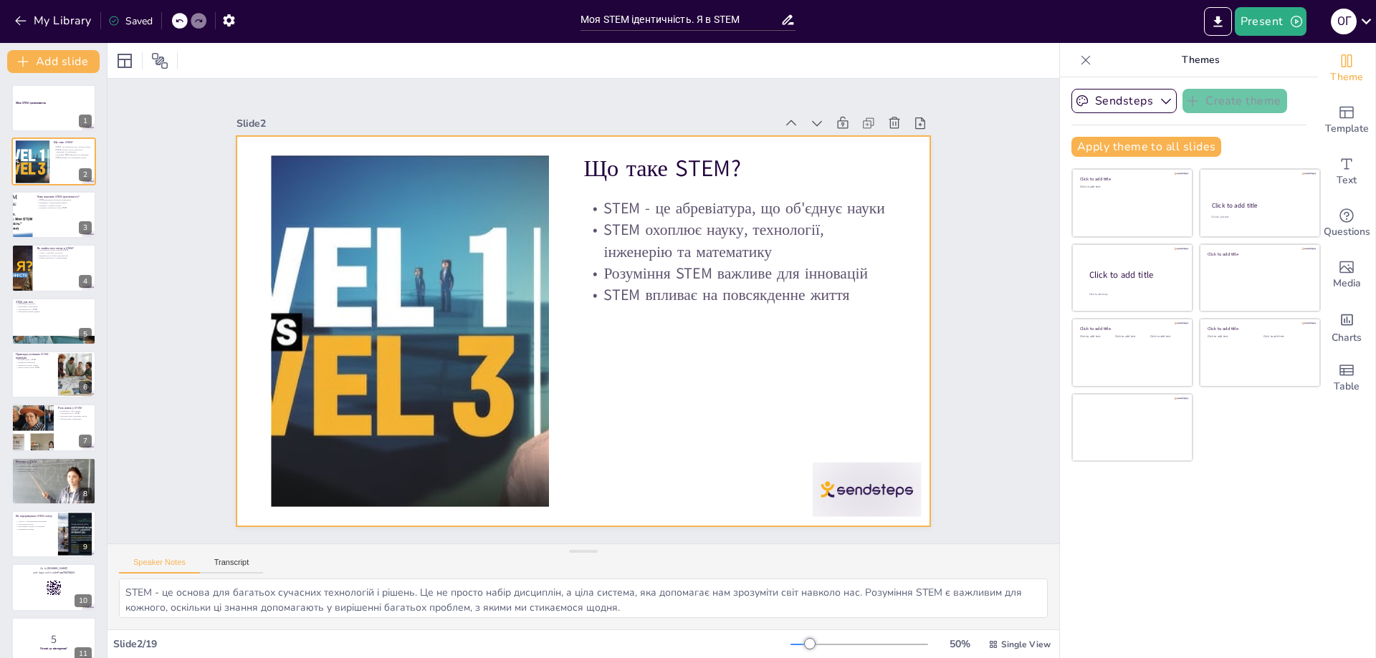
checkbox input "true"
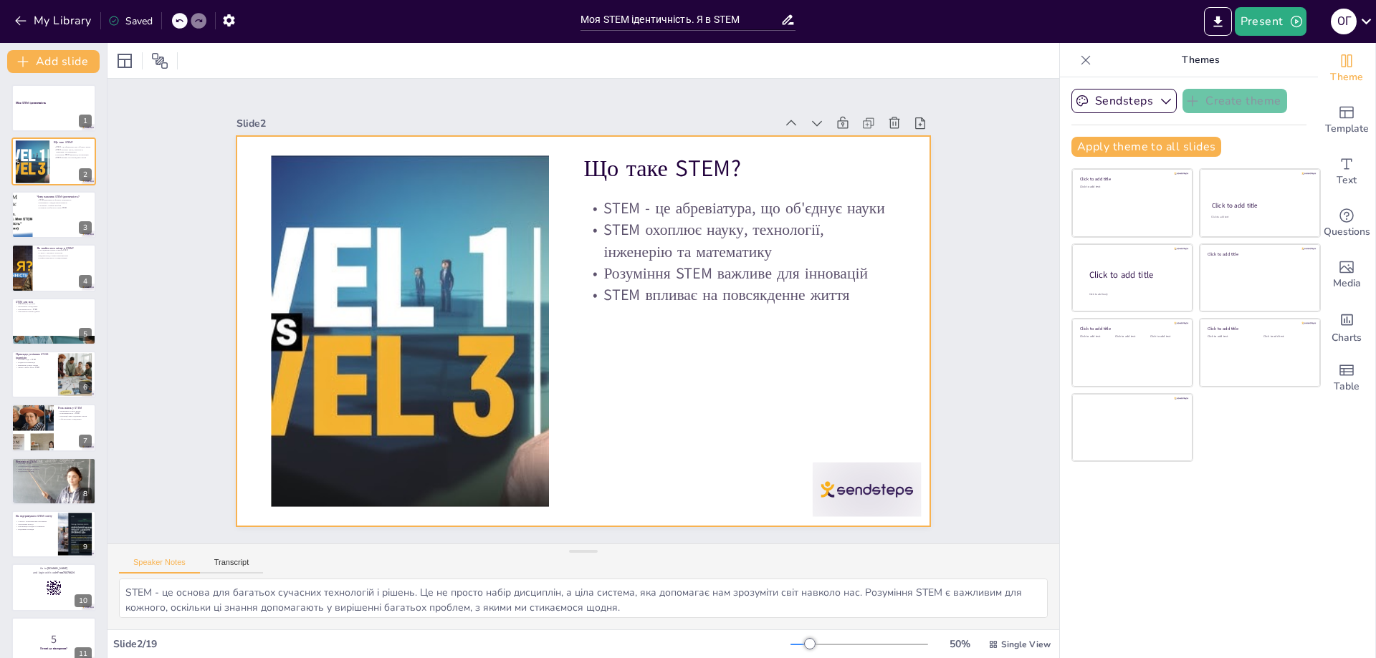
checkbox input "true"
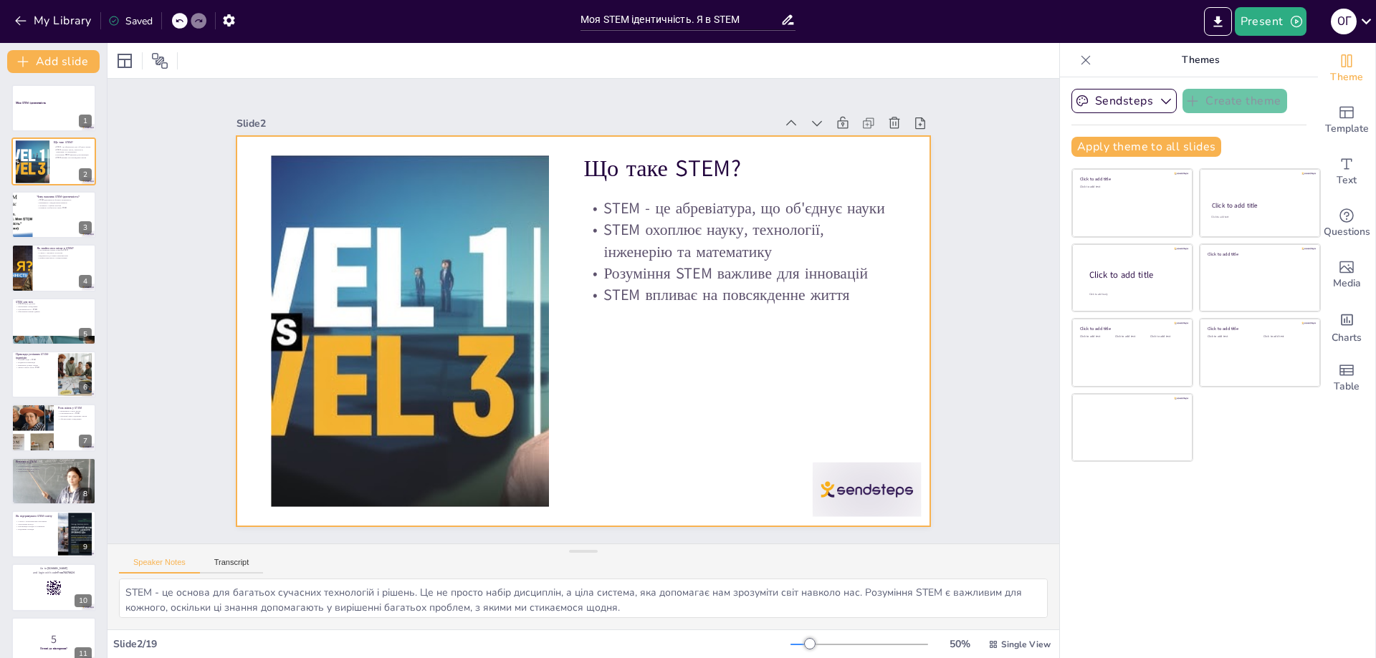
checkbox input "true"
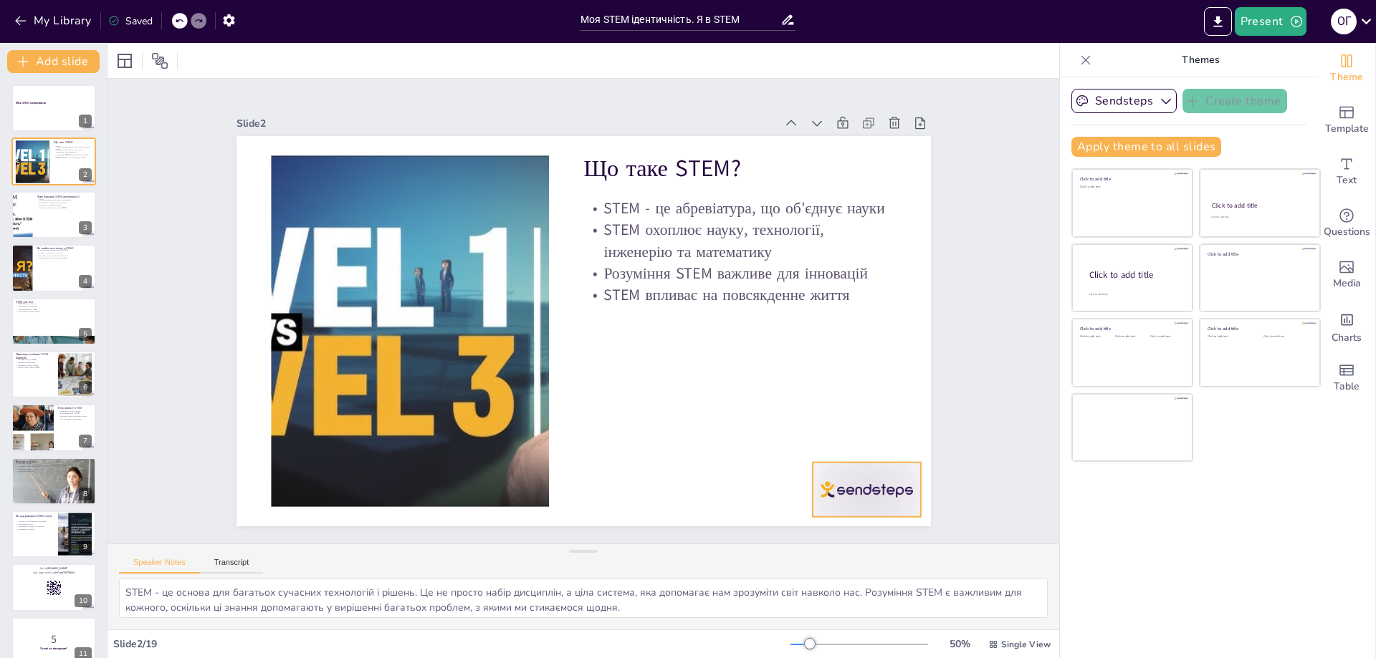
checkbox input "true"
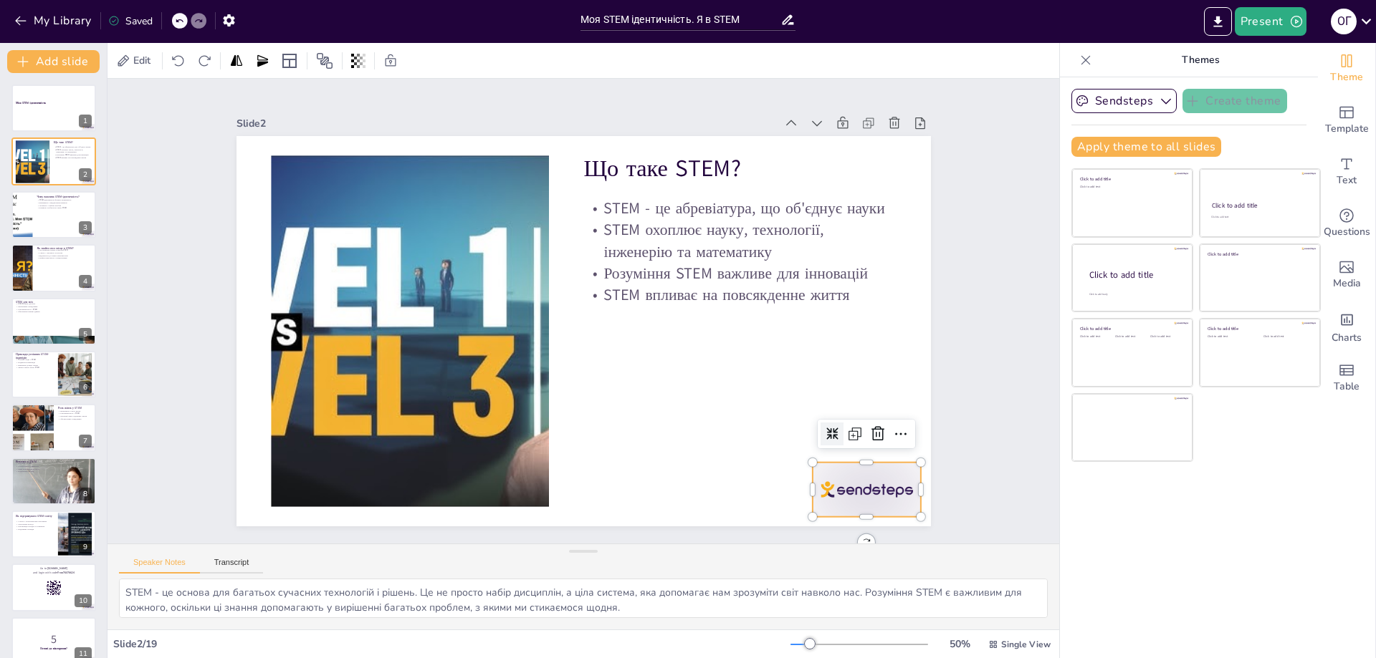
click at [835, 507] on div at bounding box center [822, 545] width 117 height 76
checkbox input "true"
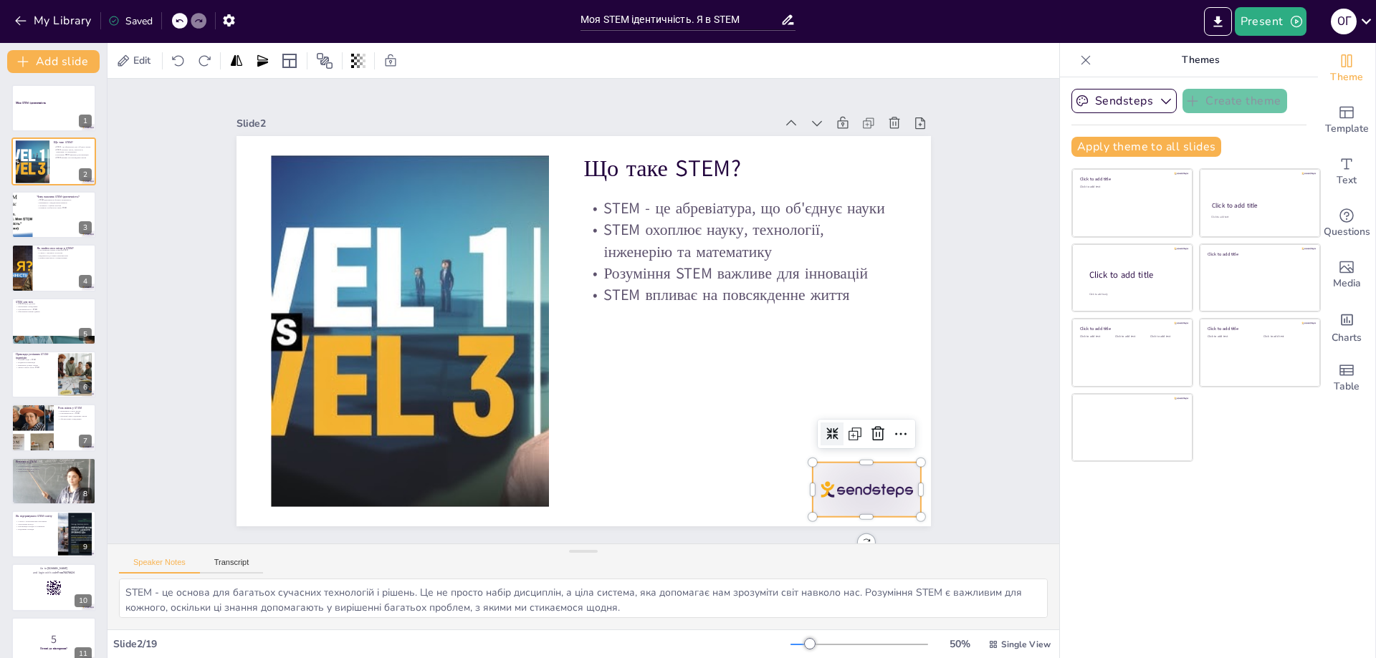
checkbox input "true"
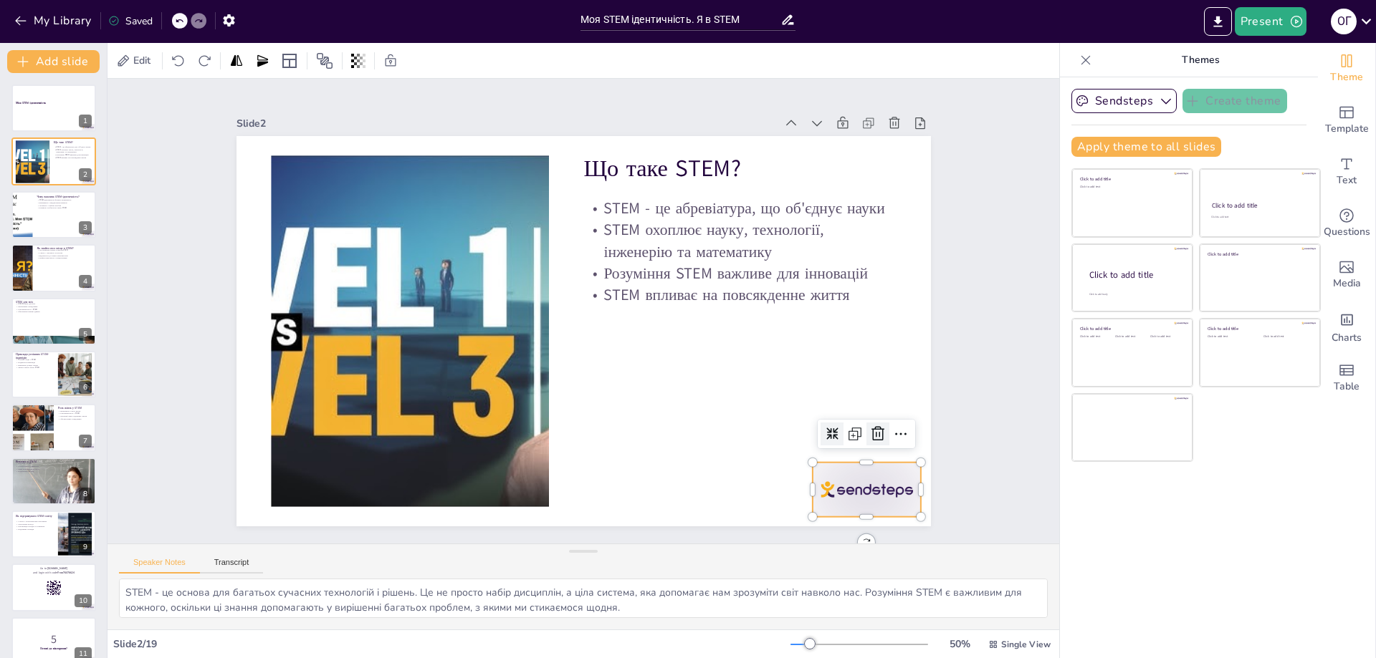
checkbox input "true"
click at [868, 455] on icon at bounding box center [863, 464] width 19 height 19
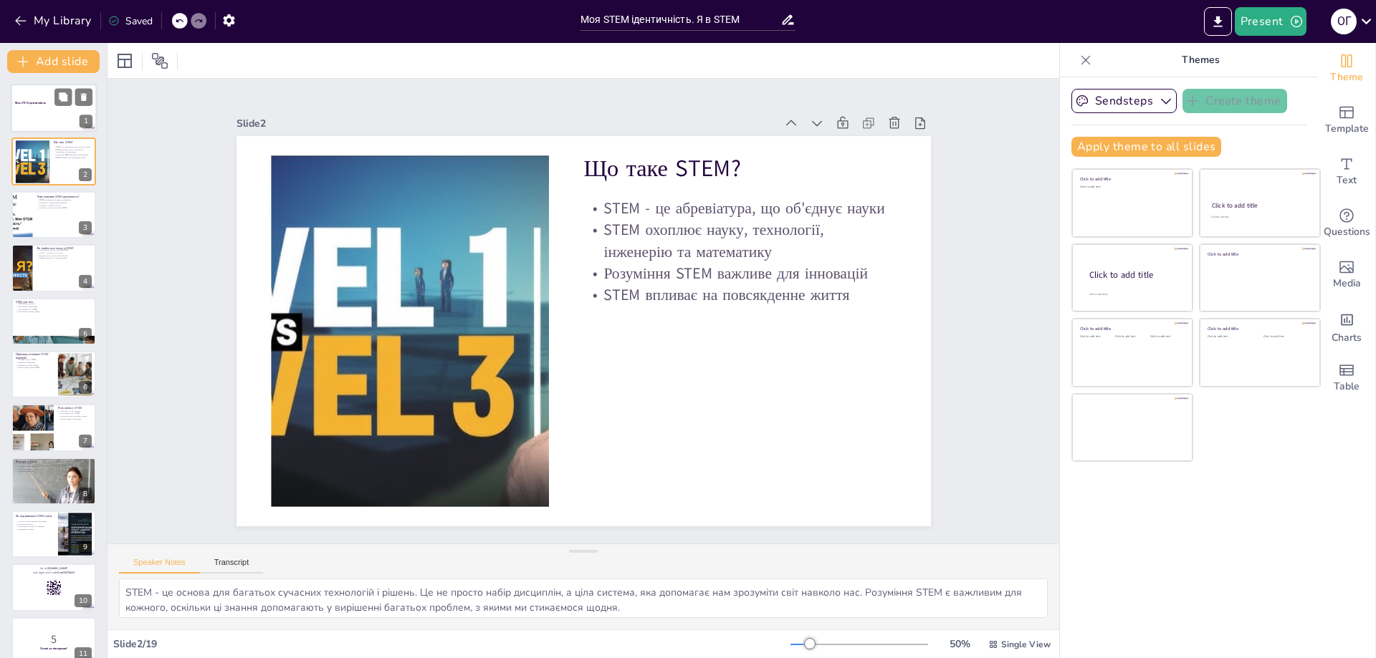
click at [52, 112] on div at bounding box center [54, 108] width 86 height 49
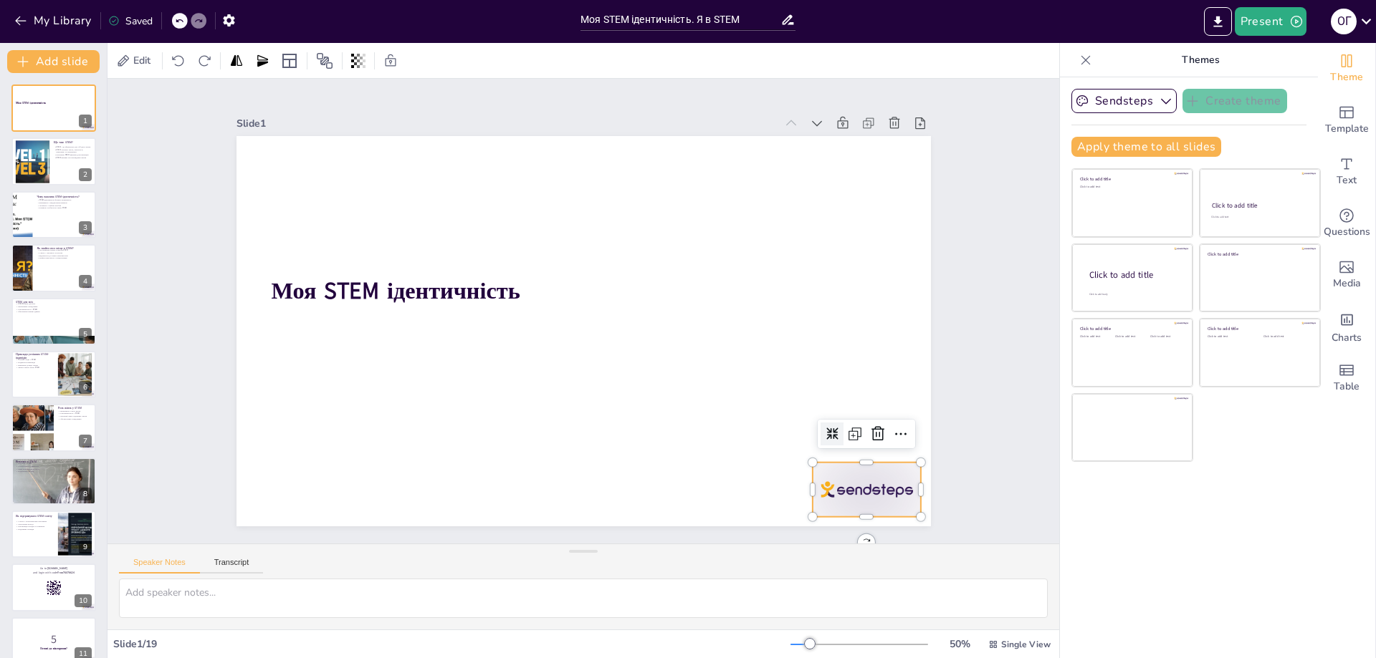
click at [837, 492] on div at bounding box center [845, 518] width 113 height 65
click at [859, 454] on icon at bounding box center [863, 463] width 19 height 19
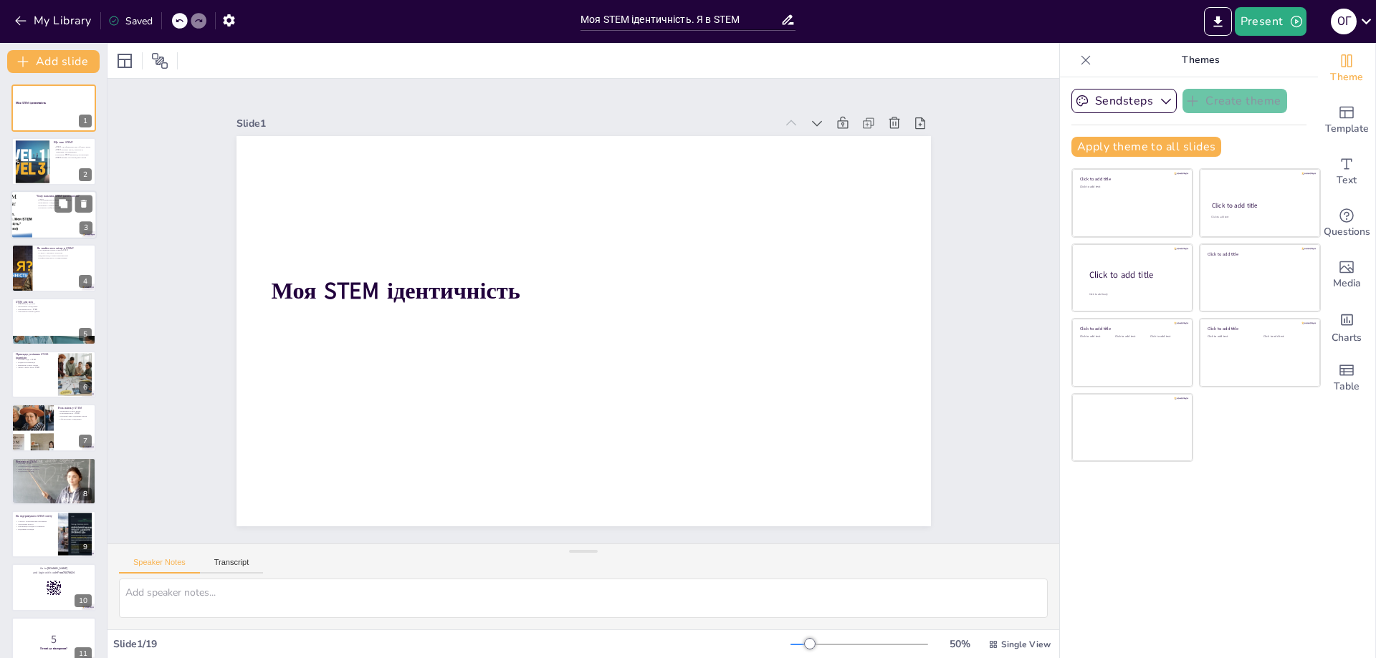
click at [58, 226] on div at bounding box center [54, 215] width 86 height 49
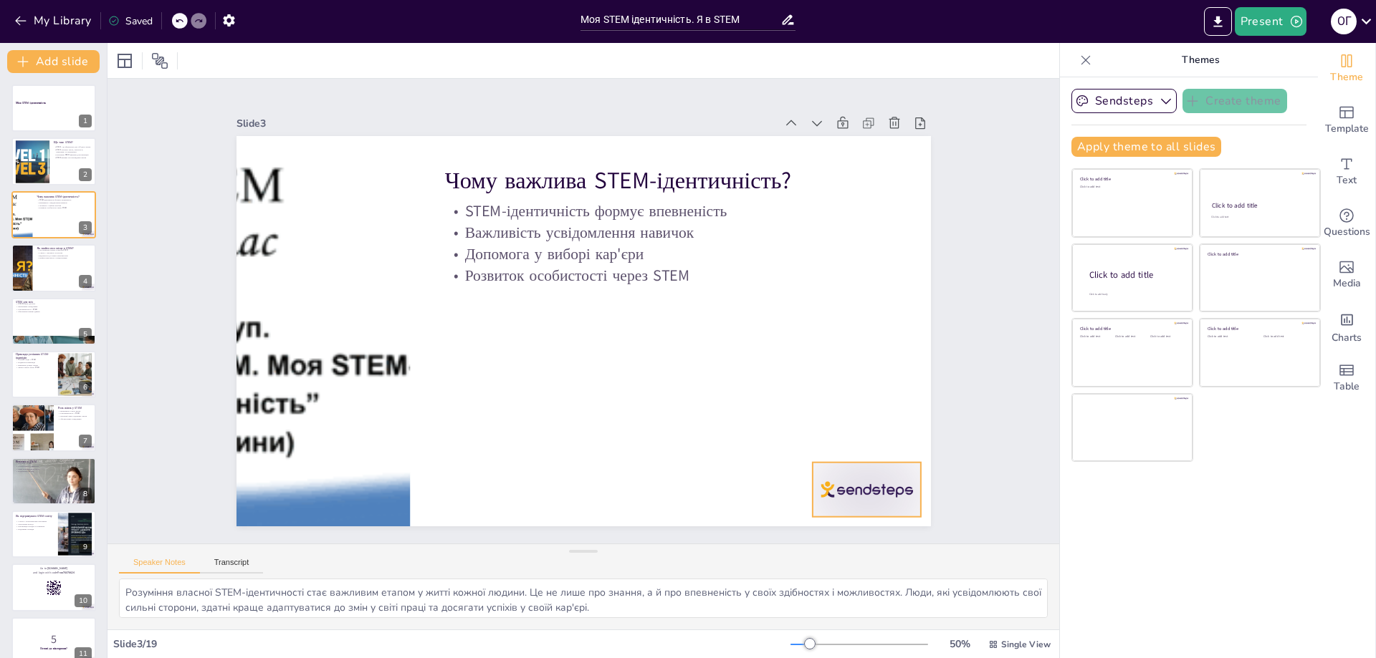
click at [867, 487] on div at bounding box center [845, 518] width 113 height 65
click at [855, 482] on icon at bounding box center [845, 492] width 20 height 20
click at [55, 265] on button at bounding box center [62, 257] width 17 height 17
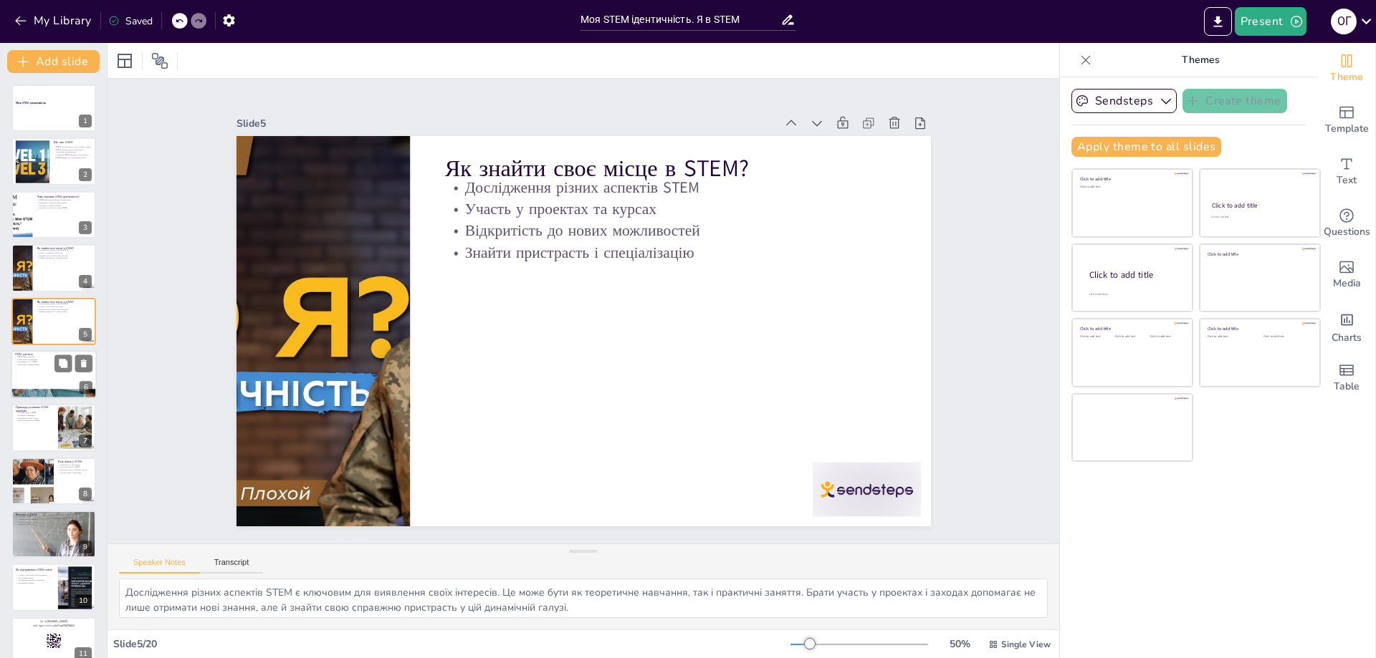
click at [63, 377] on div at bounding box center [54, 374] width 86 height 49
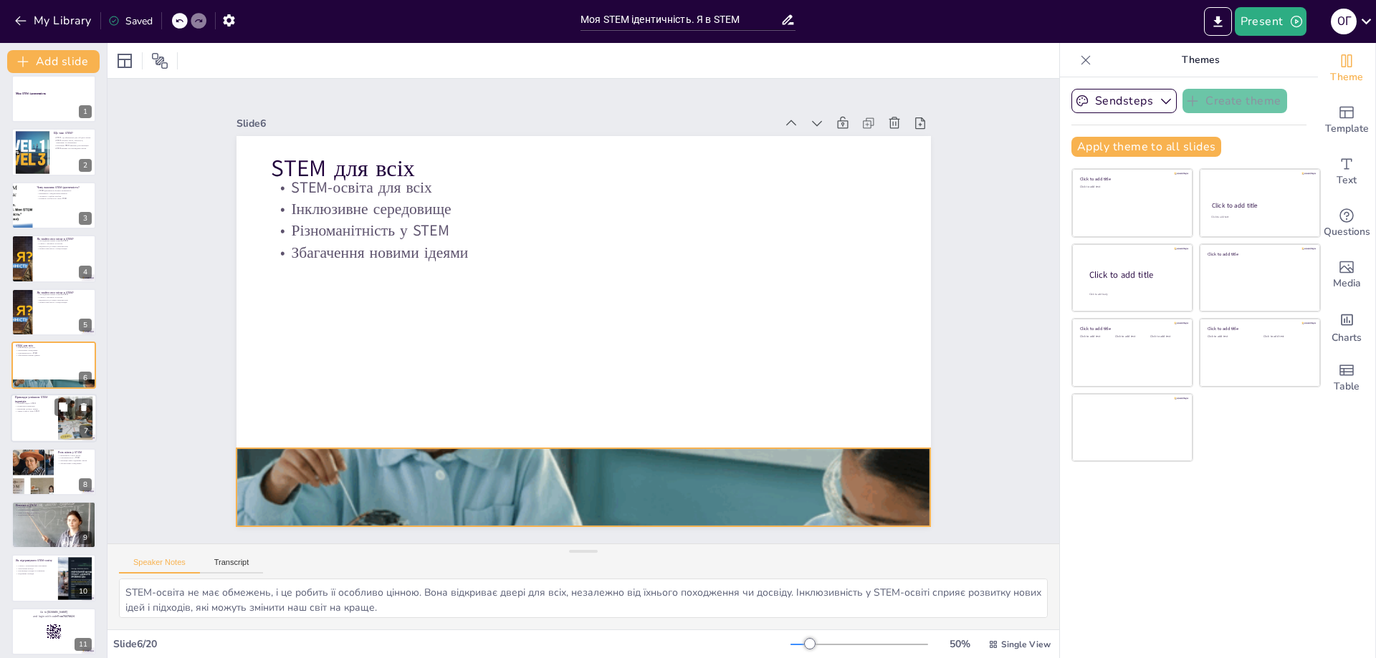
scroll to position [81, 0]
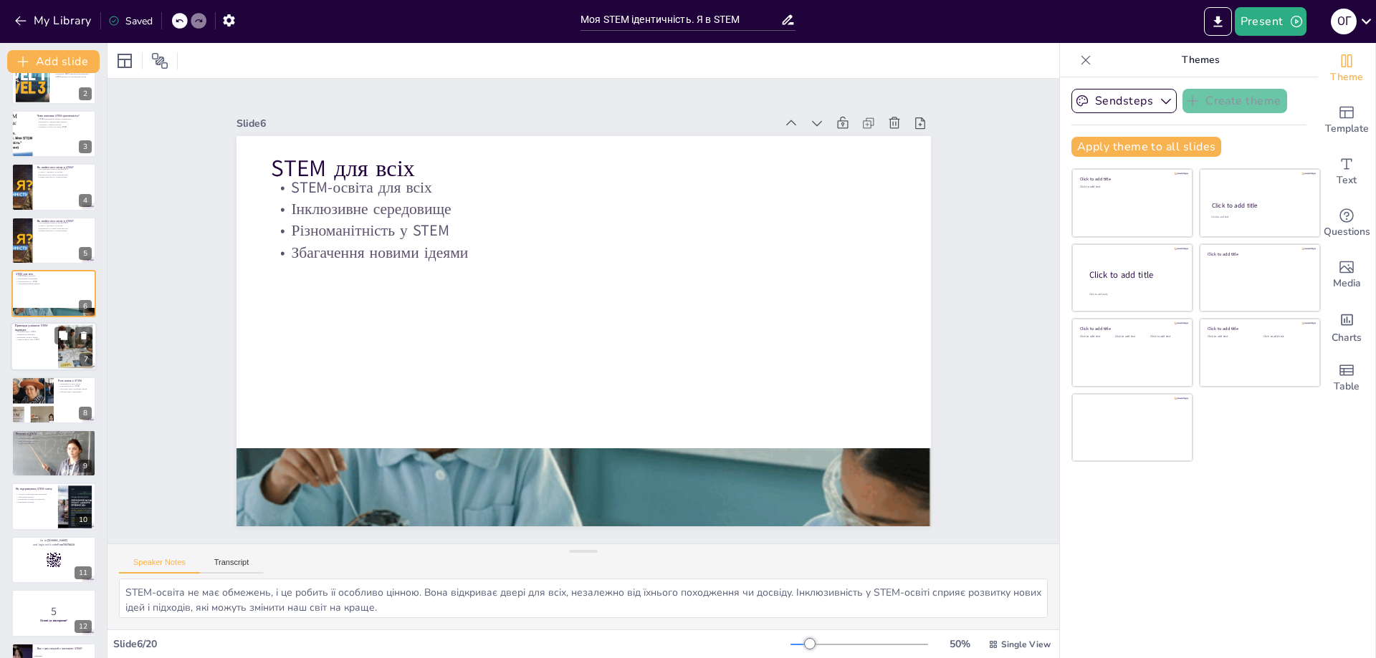
click at [62, 345] on div at bounding box center [75, 347] width 37 height 44
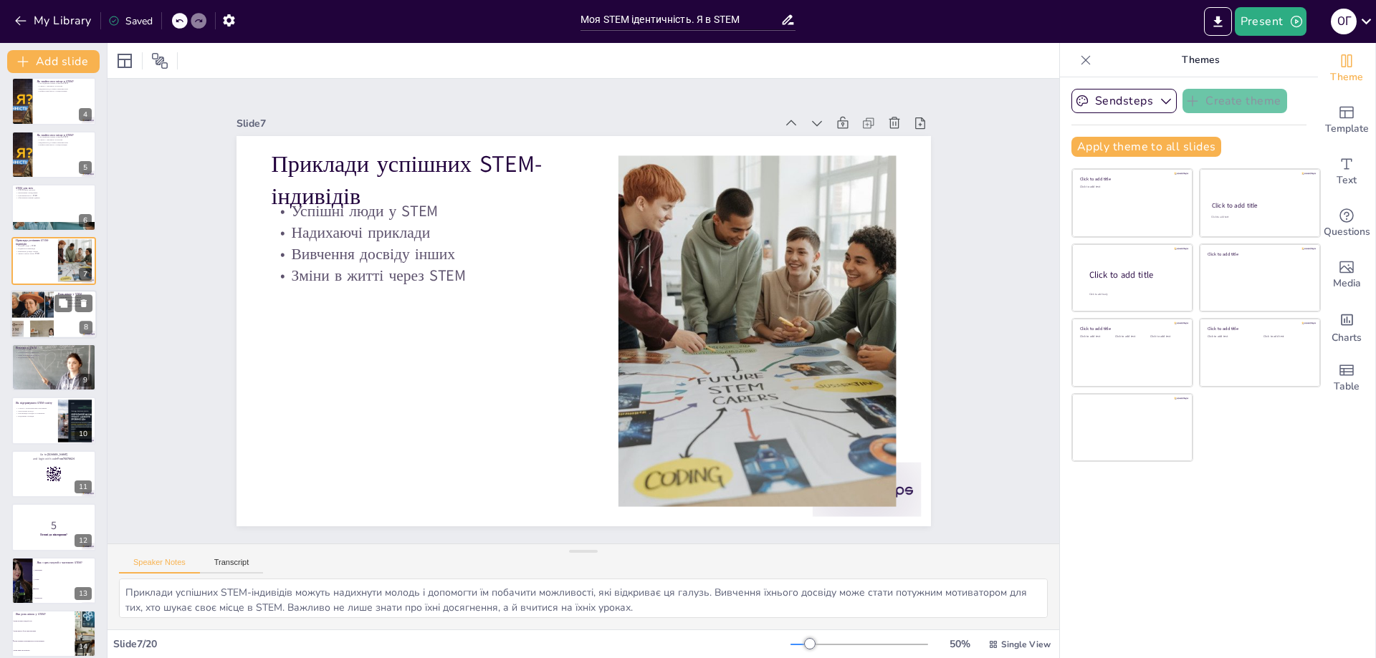
scroll to position [206, 0]
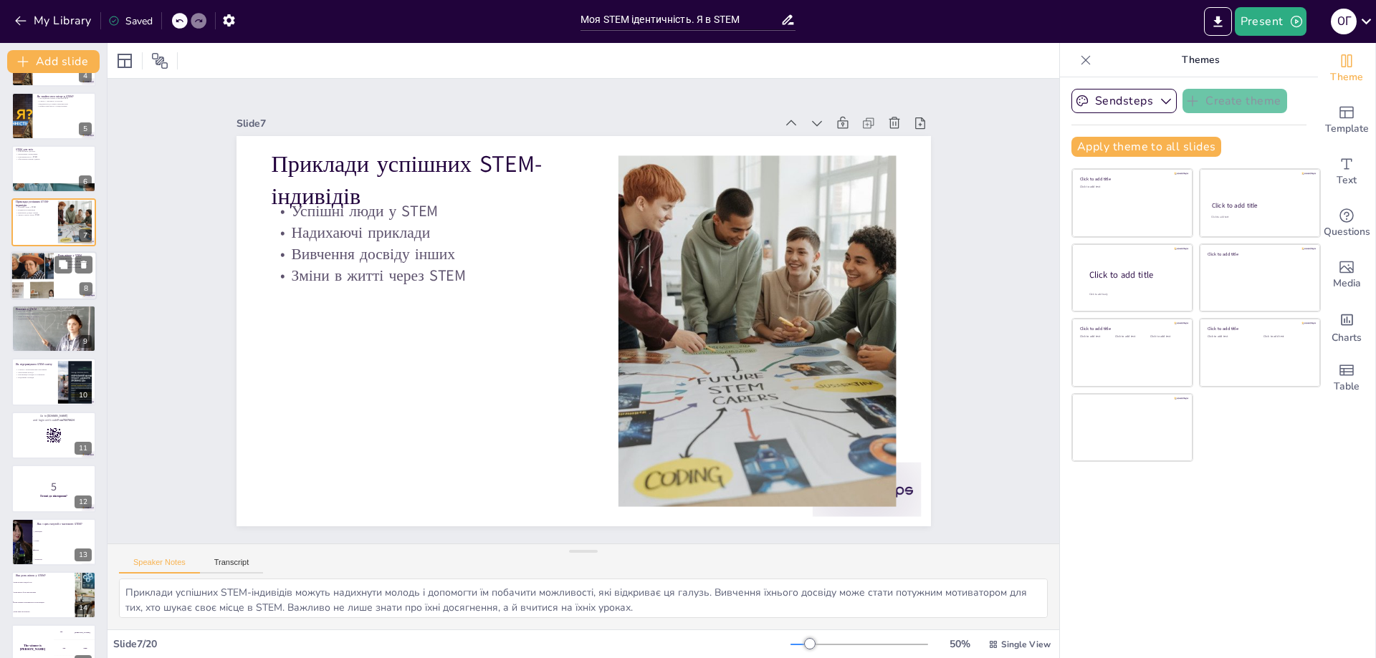
click at [67, 286] on div at bounding box center [54, 275] width 86 height 49
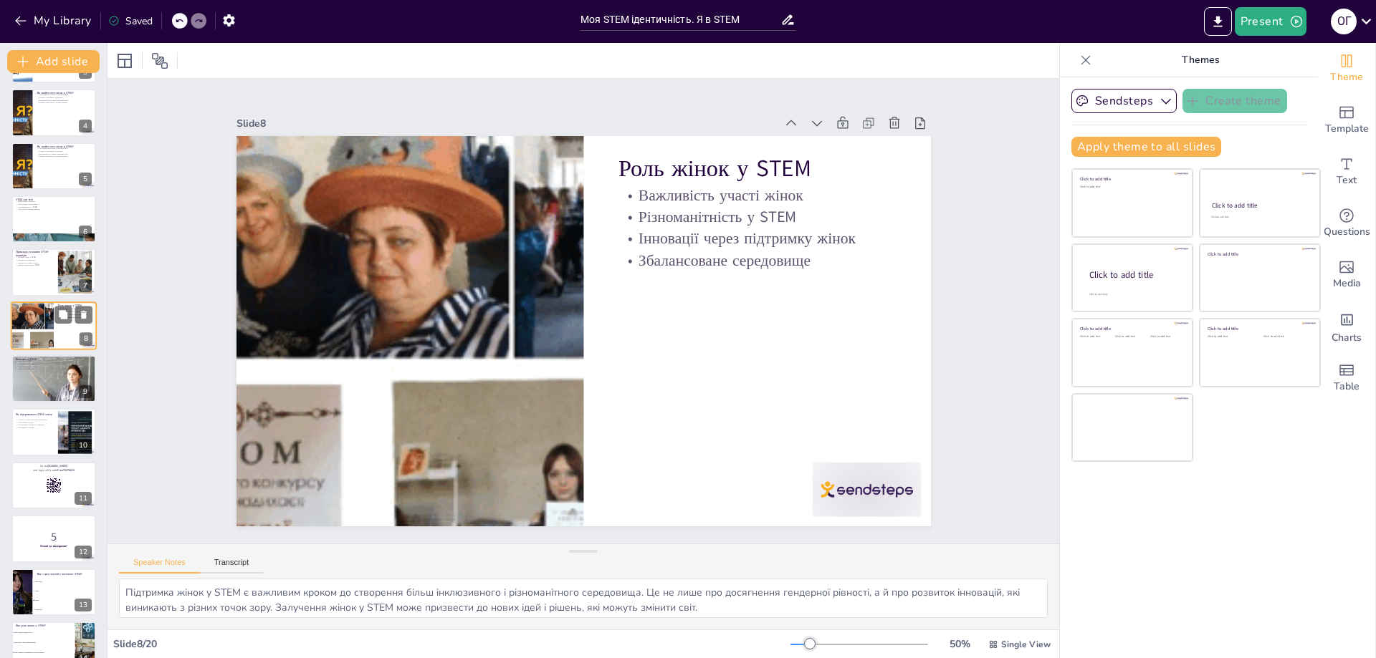
scroll to position [187, 0]
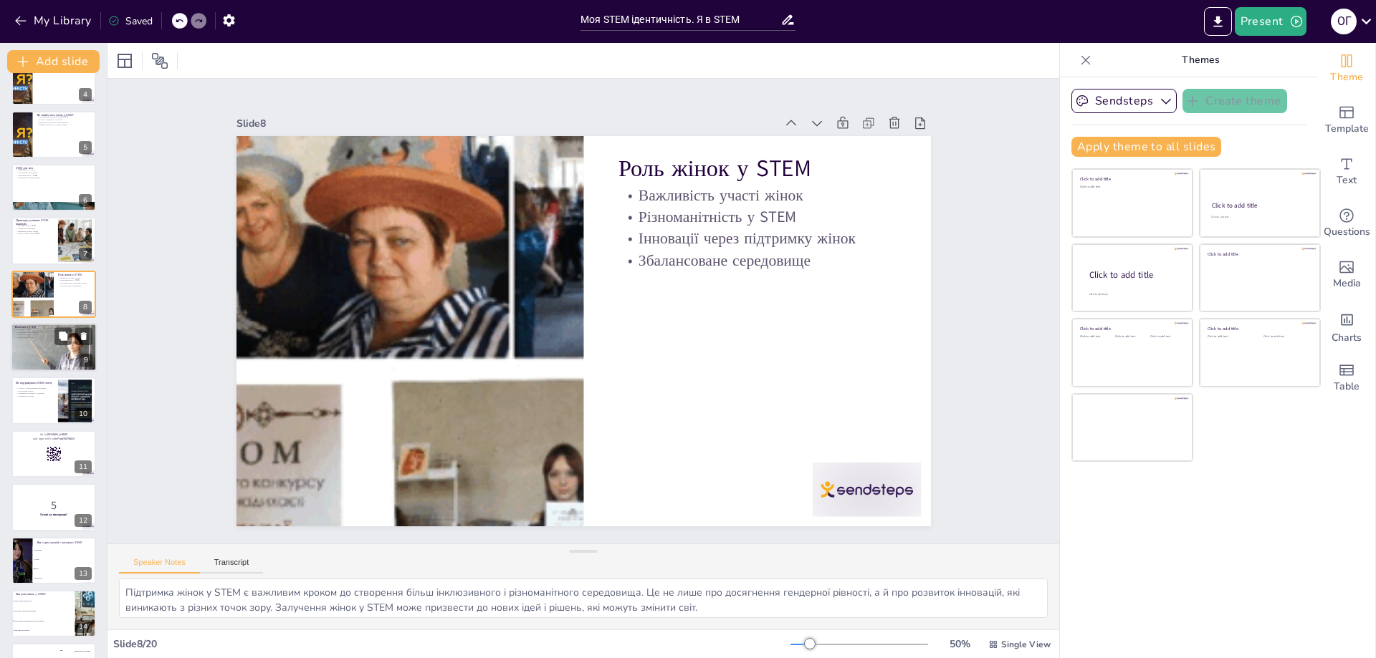
click at [61, 350] on div at bounding box center [53, 347] width 92 height 49
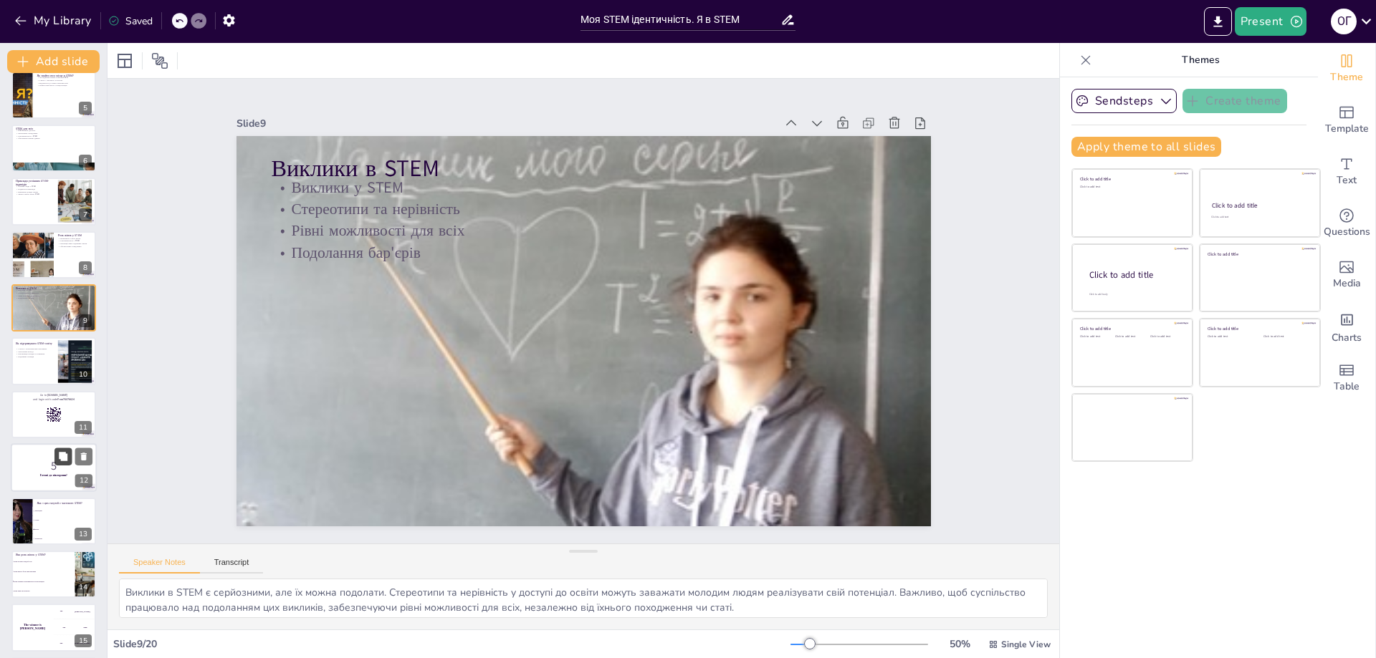
scroll to position [384, 0]
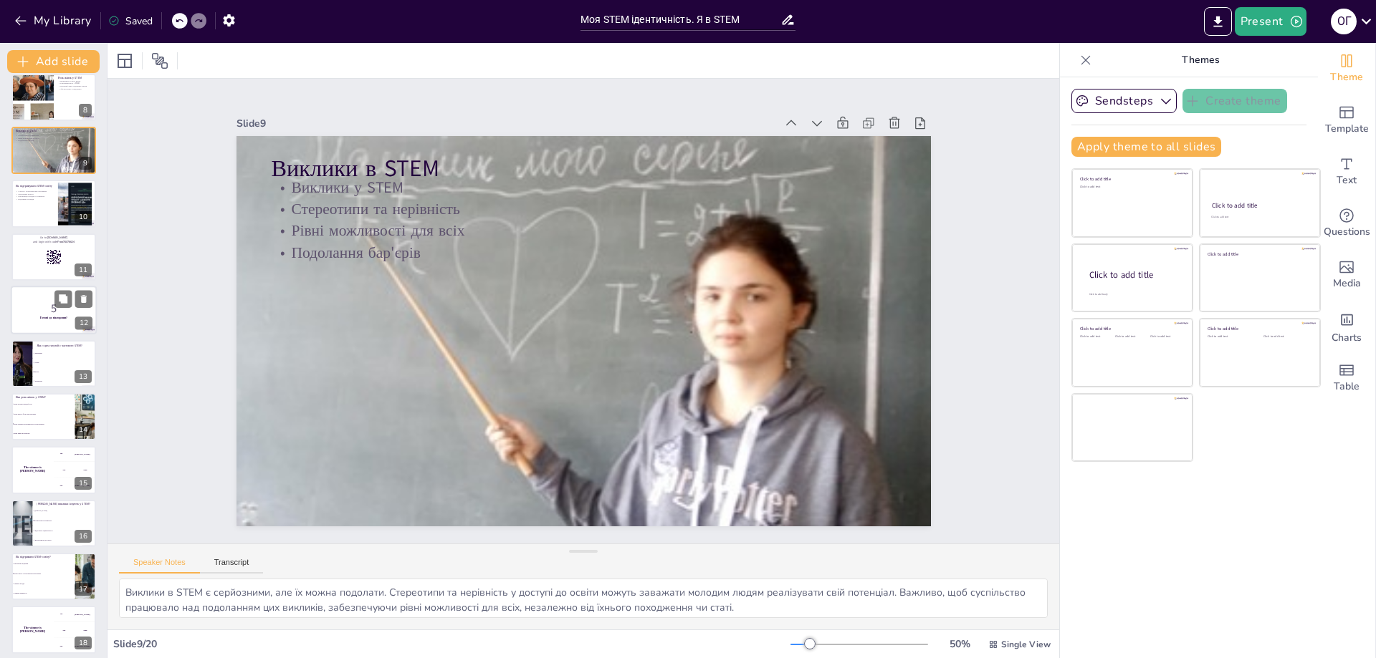
click at [54, 327] on div at bounding box center [54, 310] width 86 height 49
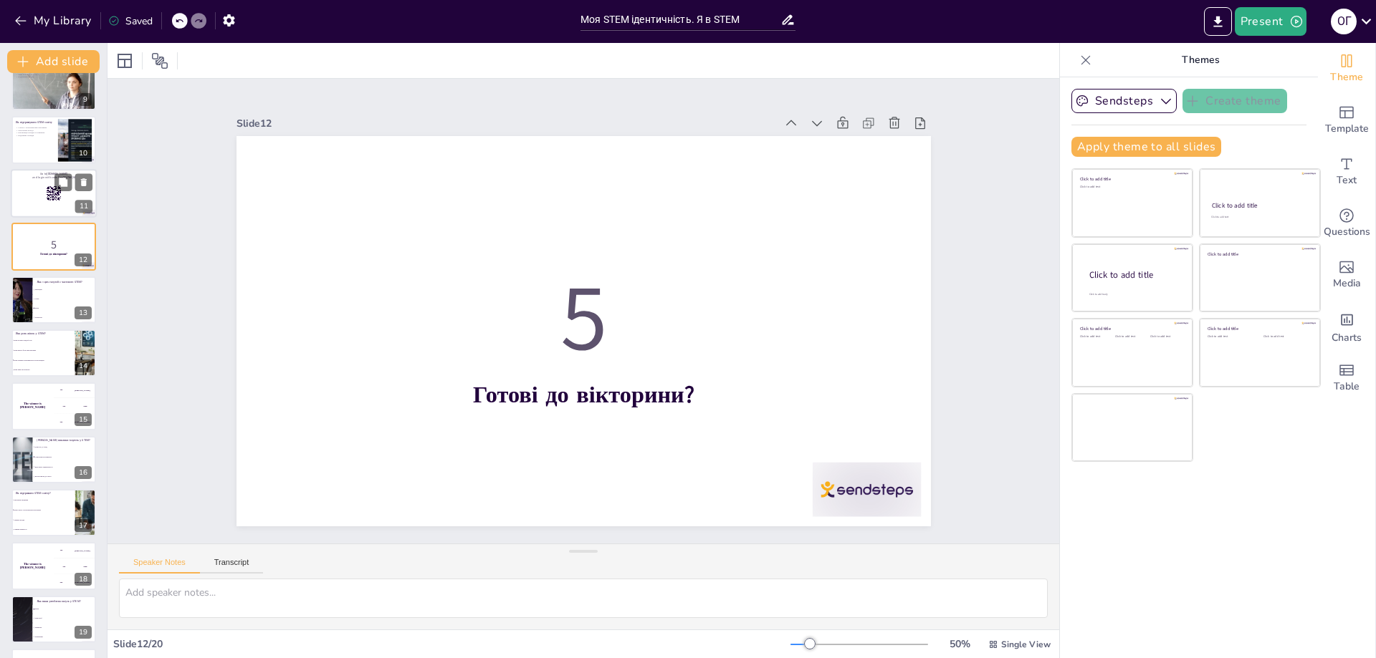
scroll to position [472, 0]
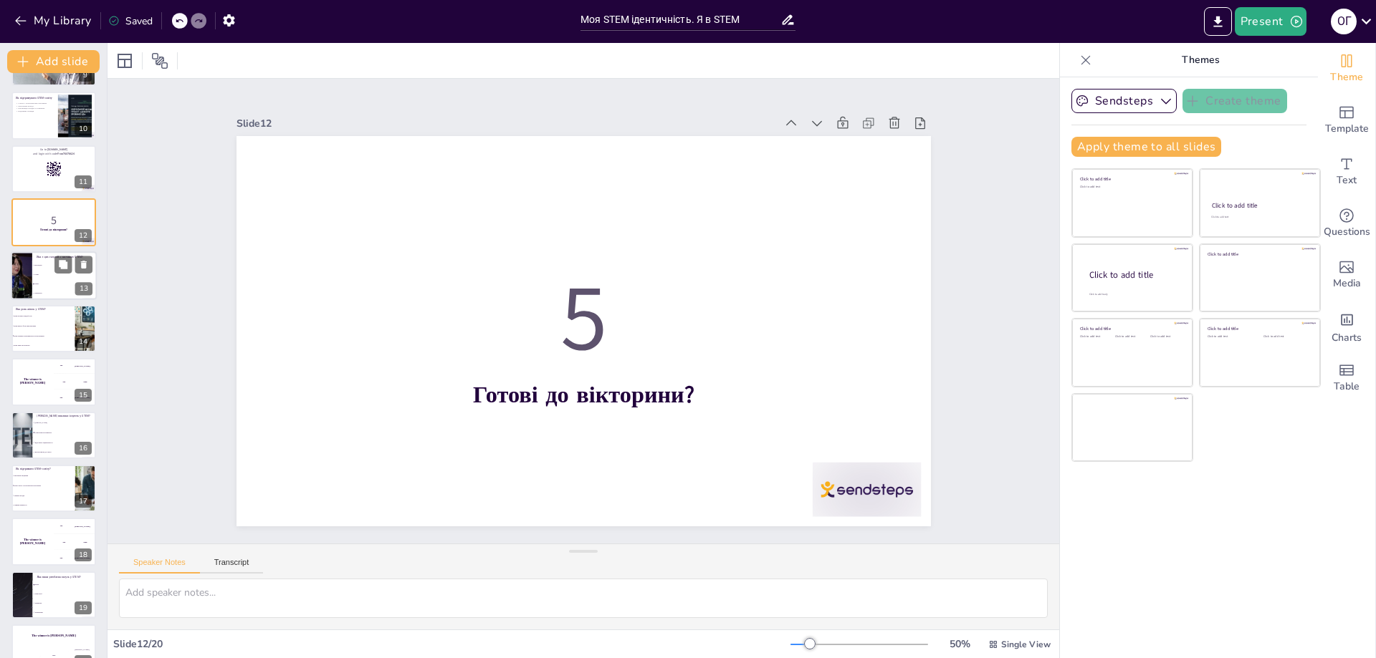
click at [49, 290] on li "Література" at bounding box center [64, 293] width 64 height 9
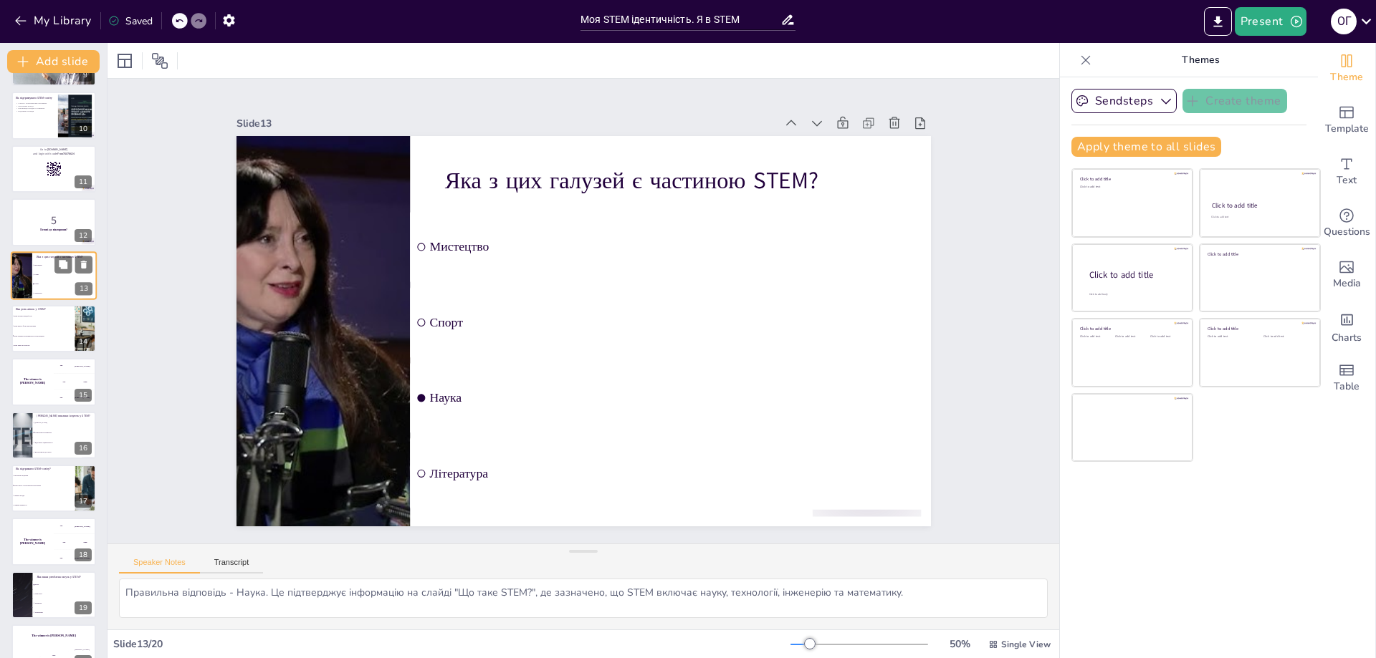
scroll to position [382, 0]
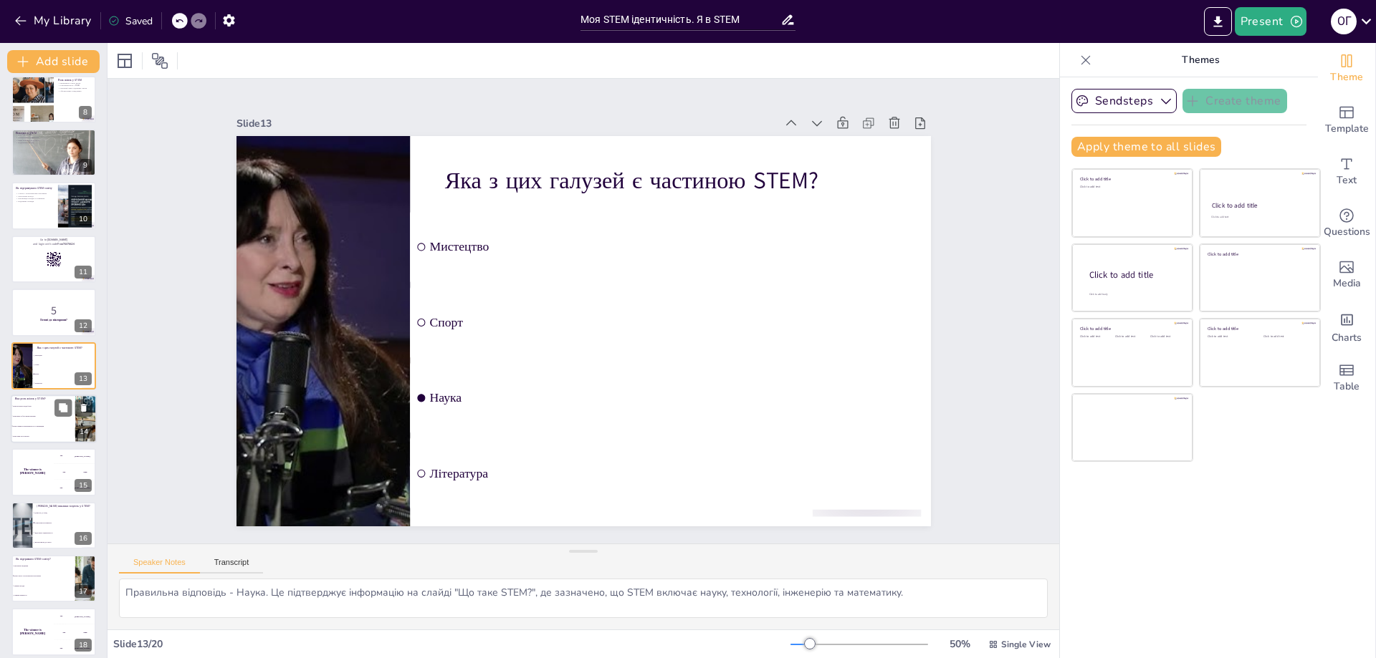
click at [45, 422] on li "Вони сприяють різноманітності та інноваціям" at bounding box center [43, 426] width 64 height 10
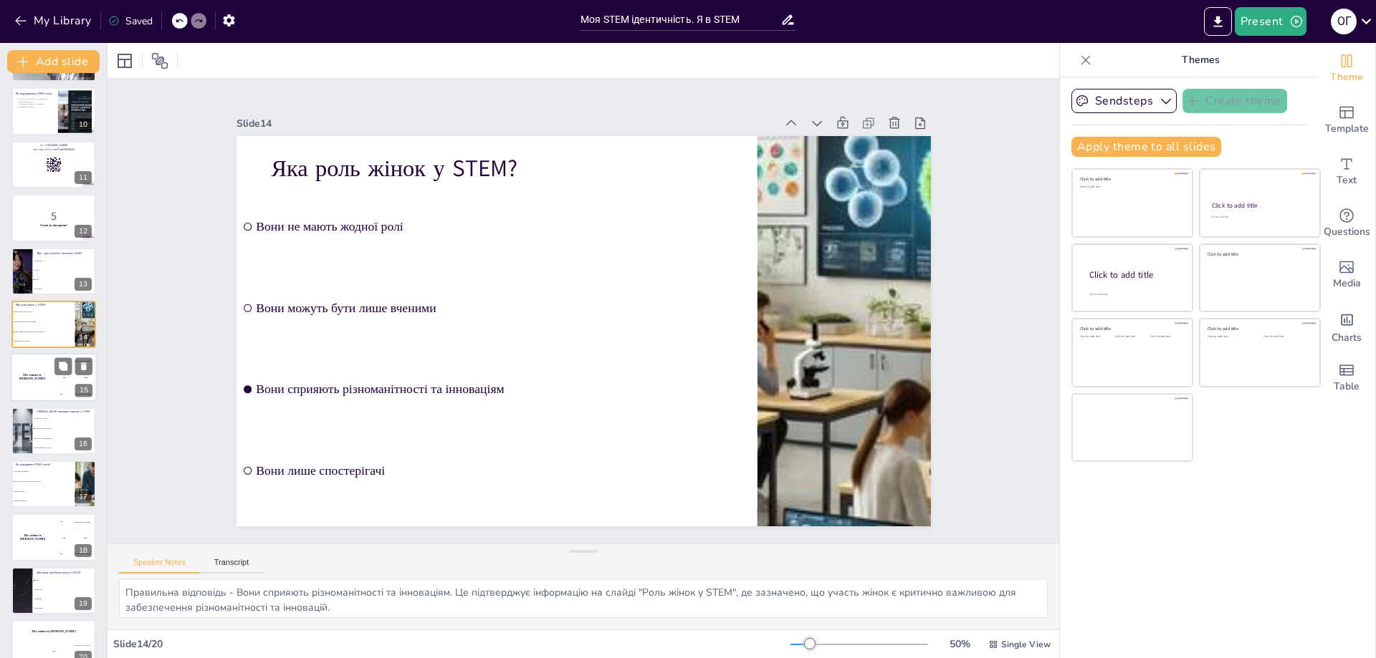
scroll to position [498, 0]
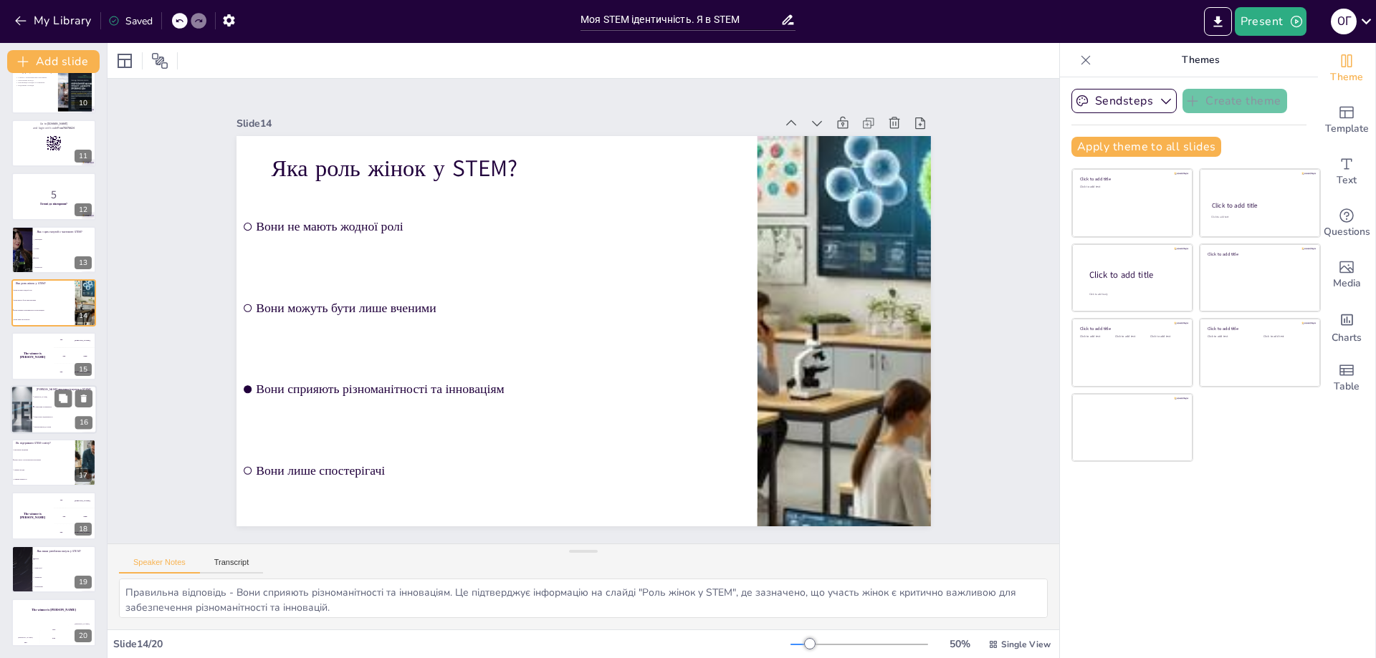
click at [53, 418] on li "Відсутність зацікавленості" at bounding box center [64, 417] width 64 height 10
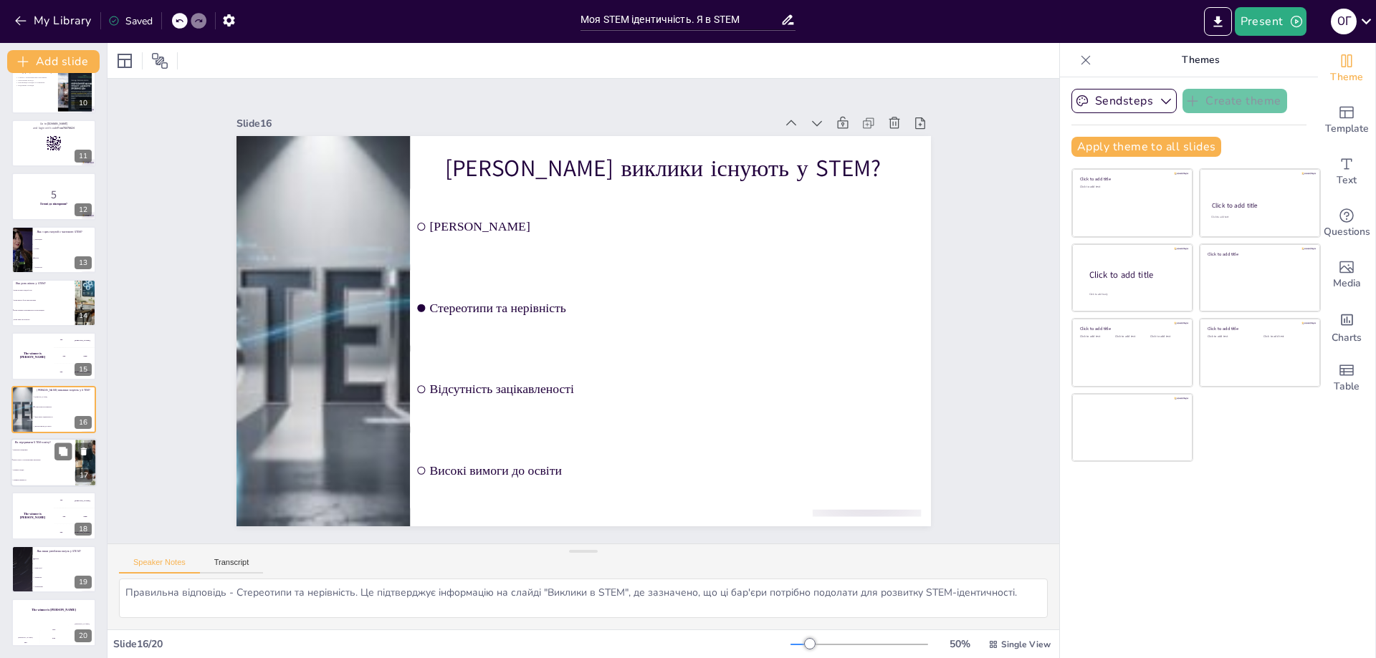
click at [57, 468] on li "Уникати заходів" at bounding box center [43, 470] width 64 height 10
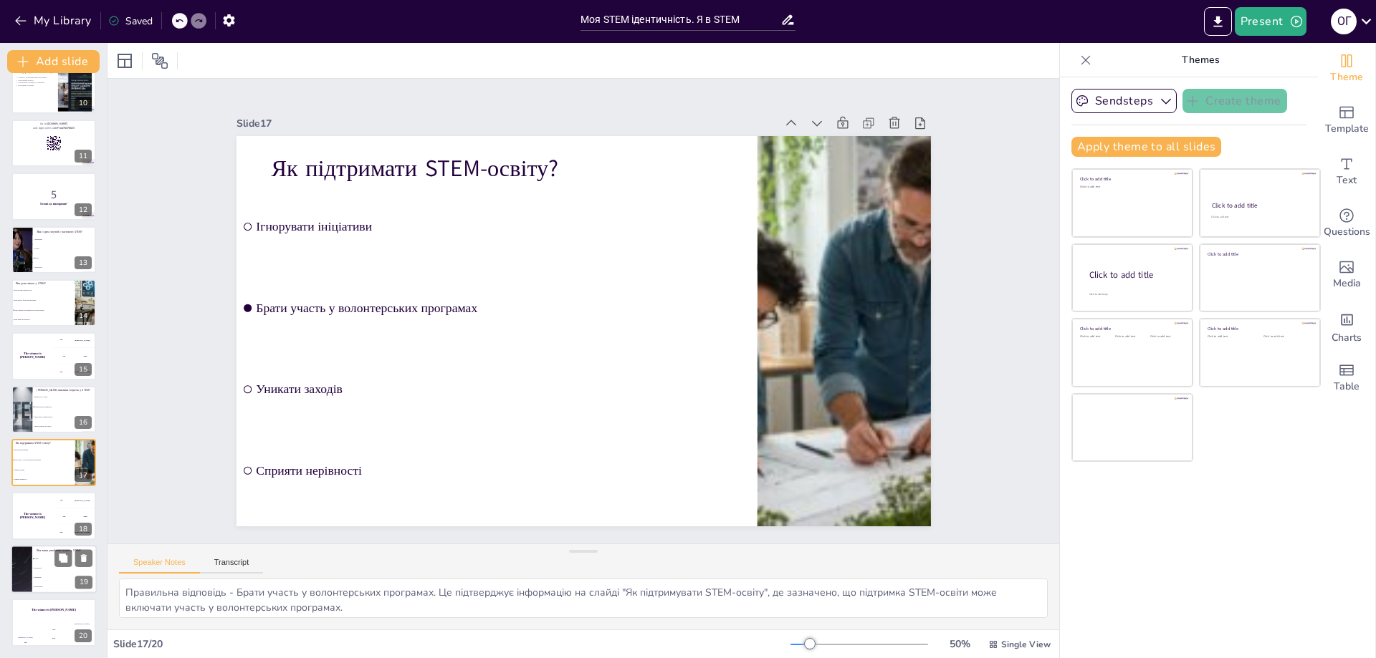
click at [61, 573] on li "Інженерія" at bounding box center [64, 577] width 64 height 9
